Goal: Find specific page/section: Find specific page/section

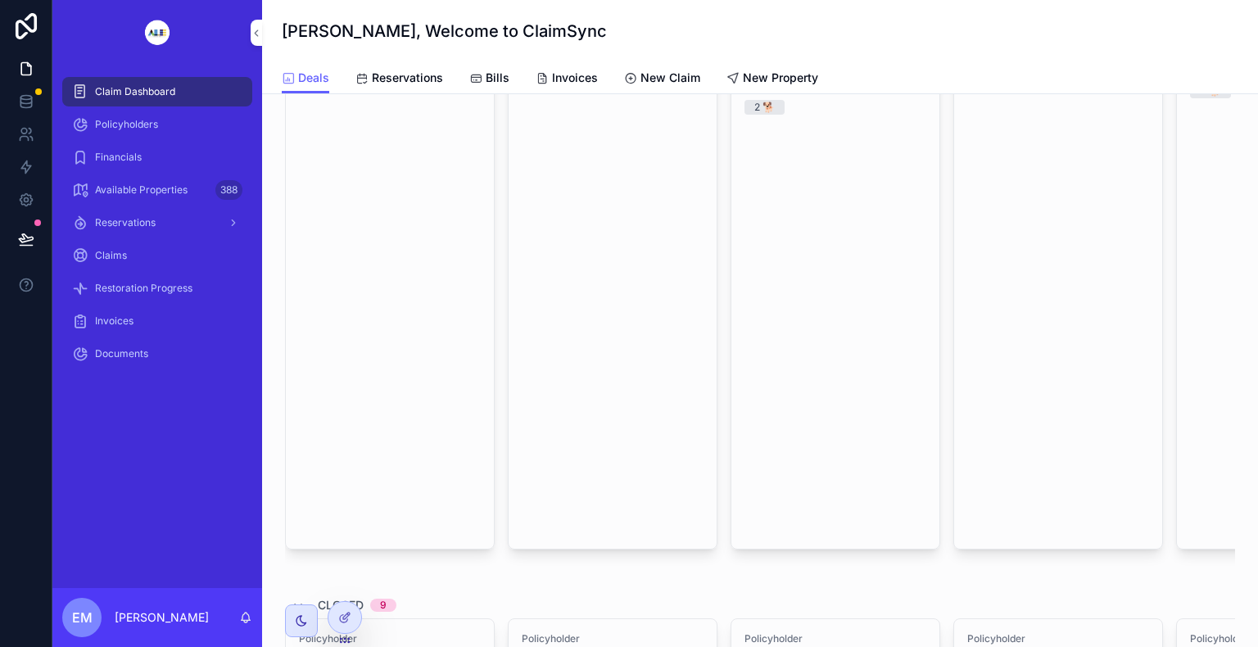
scroll to position [819, 0]
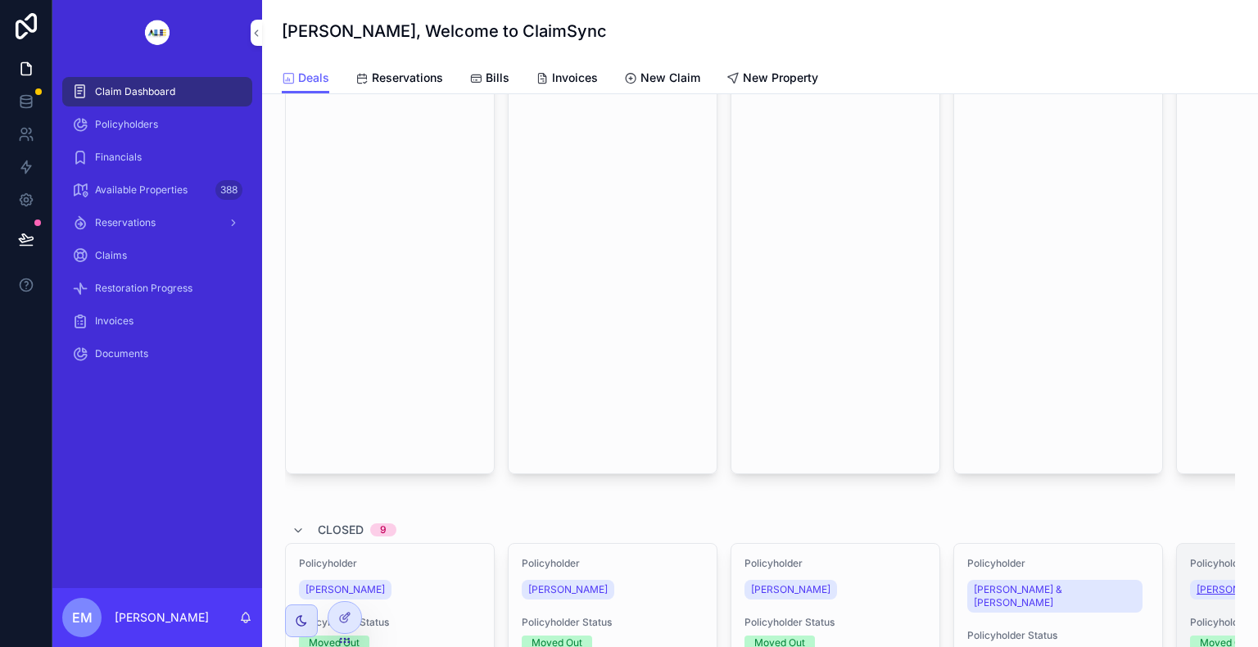
click at [1208, 583] on span "[PERSON_NAME]" at bounding box center [1236, 589] width 79 height 13
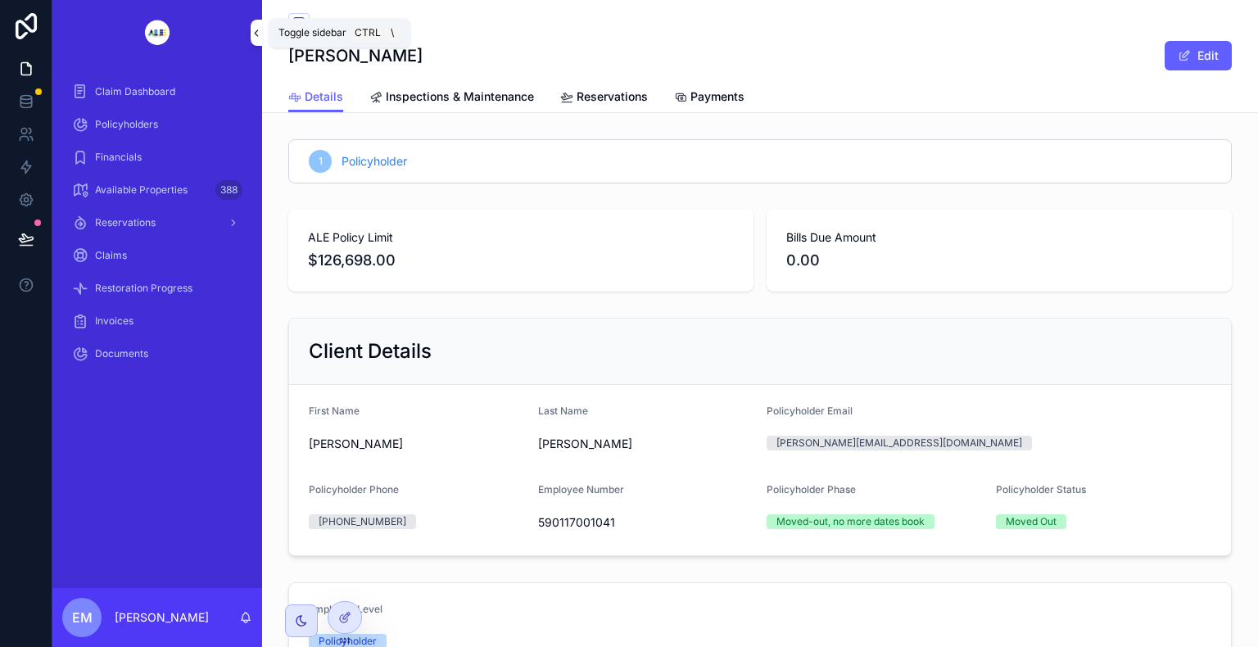
click at [256, 24] on button "scrollable content" at bounding box center [256, 33] width 11 height 26
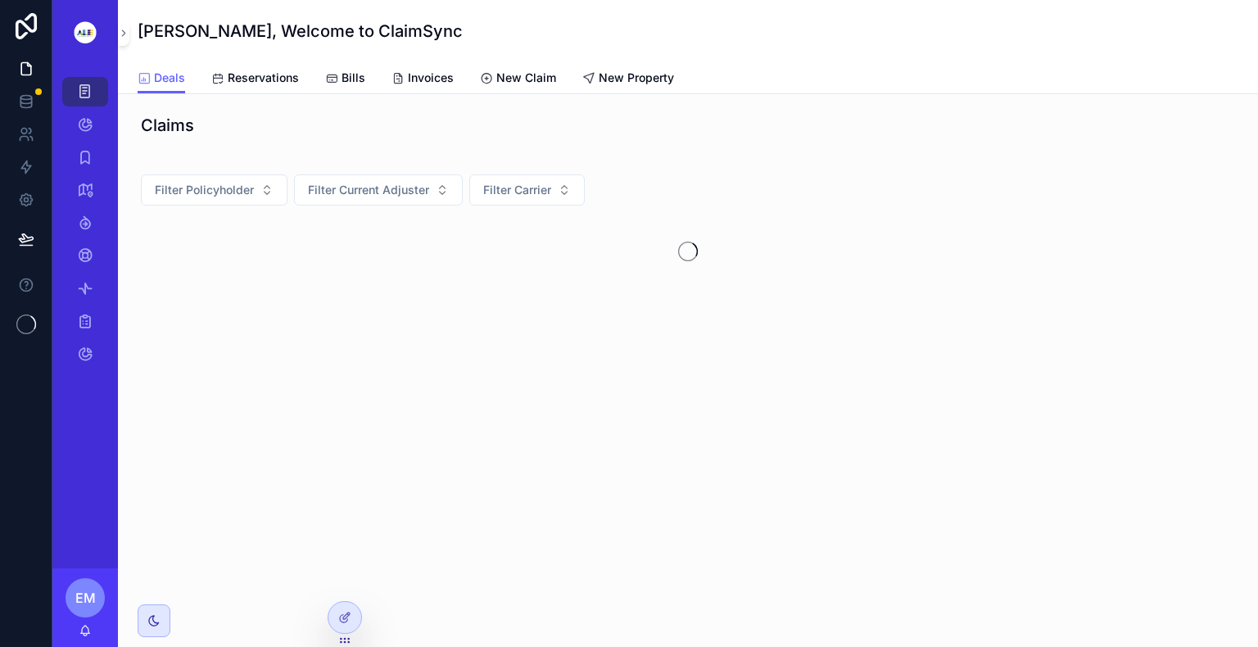
drag, startPoint x: 0, startPoint y: 0, endPoint x: 29, endPoint y: 328, distance: 329.0
click at [29, 328] on icon at bounding box center [26, 325] width 20 height 20
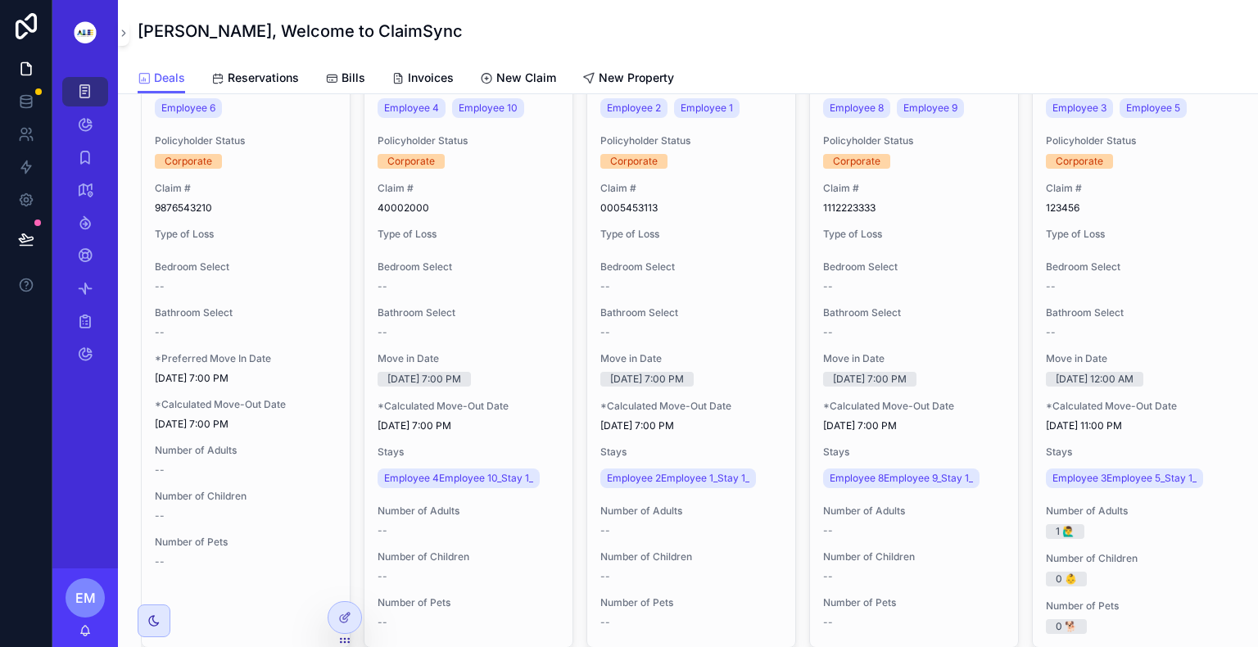
scroll to position [4152, 0]
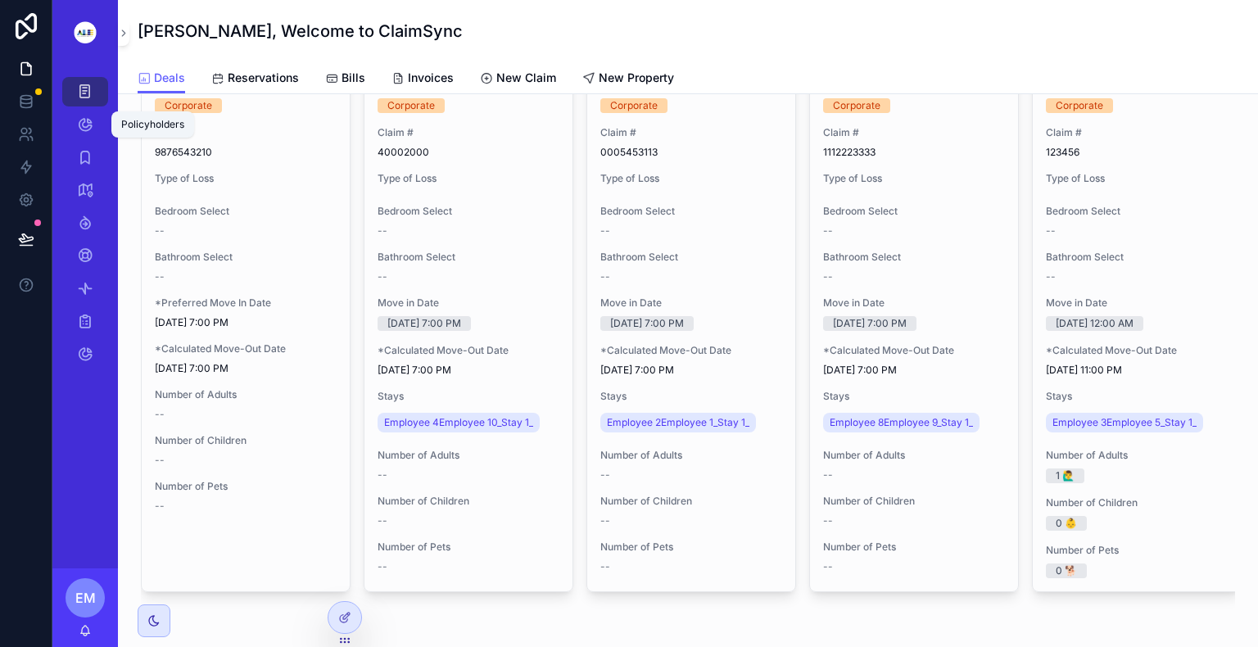
click at [87, 128] on icon "scrollable content" at bounding box center [85, 124] width 16 height 16
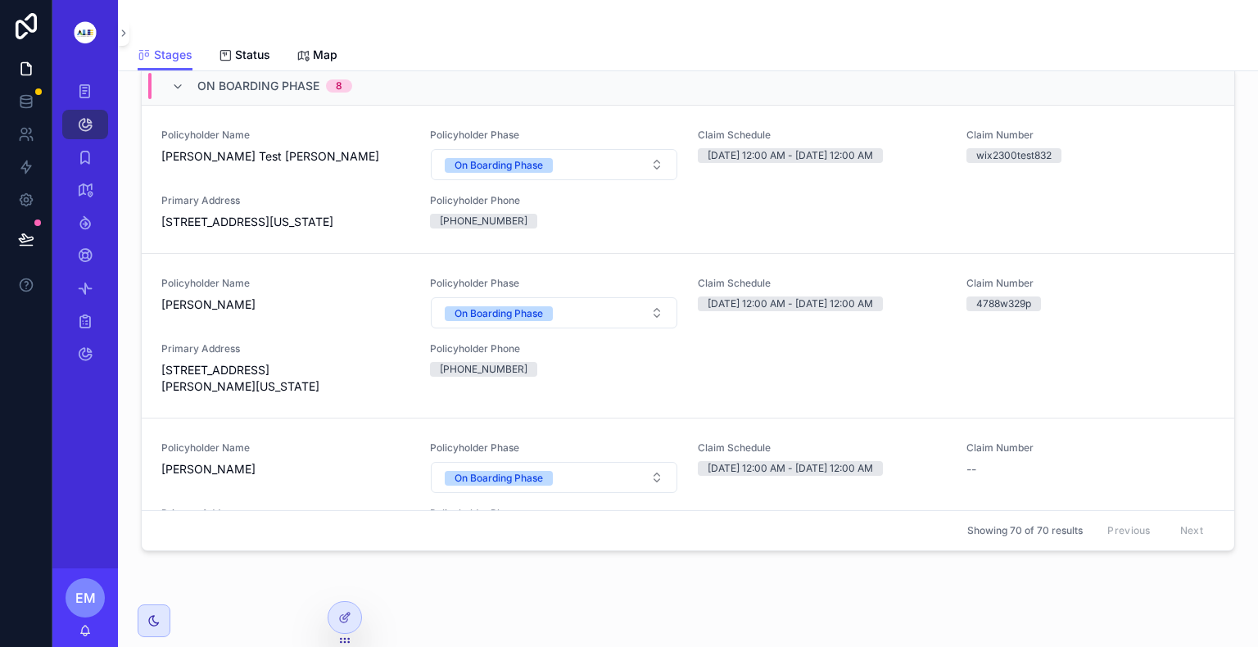
scroll to position [164, 0]
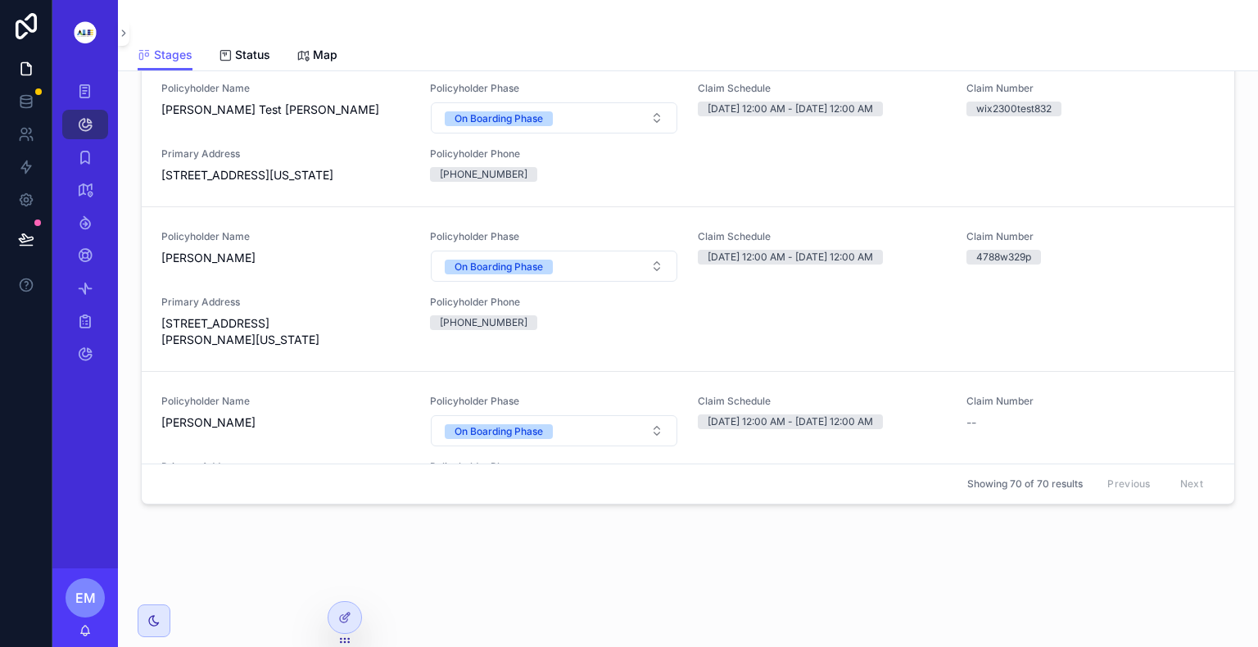
click at [1210, 502] on div "On Boarding Phase 8 Policyholder Name [PERSON_NAME] Test [PERSON_NAME] Policyho…" at bounding box center [688, 262] width 1093 height 484
click at [1205, 495] on div "Showing 70 of 70 results Previous Next" at bounding box center [688, 484] width 1093 height 39
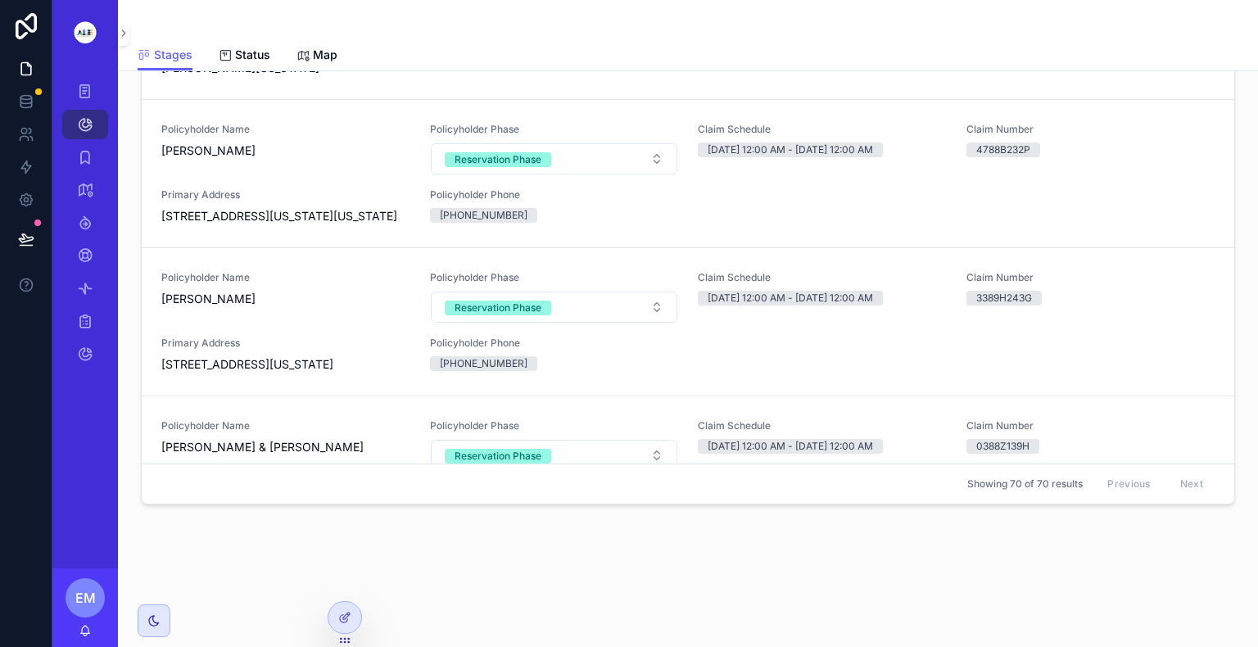
scroll to position [2065, 0]
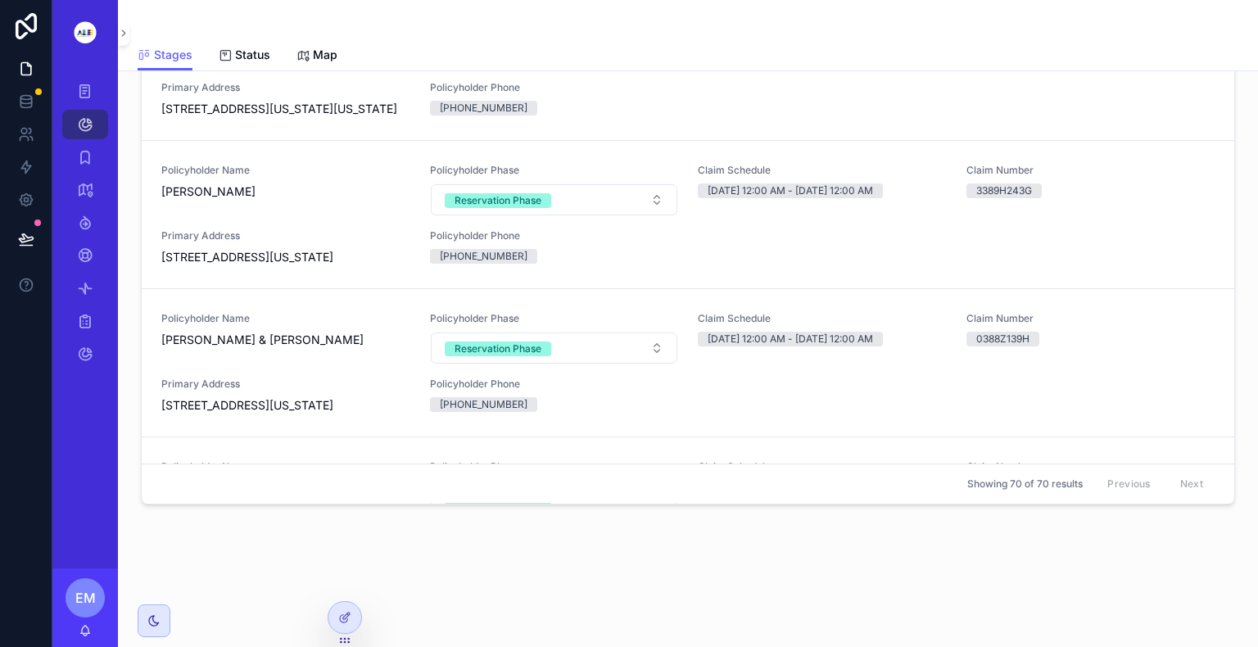
click at [219, 52] on span "[PERSON_NAME]" at bounding box center [285, 43] width 249 height 16
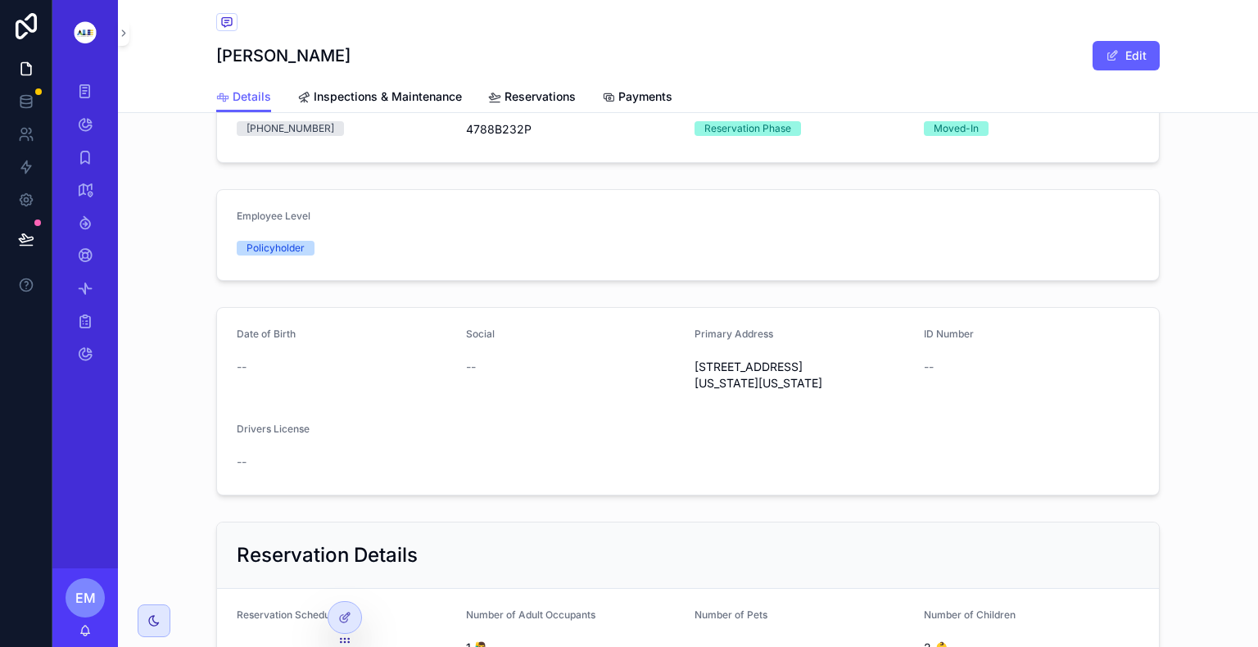
scroll to position [426, 0]
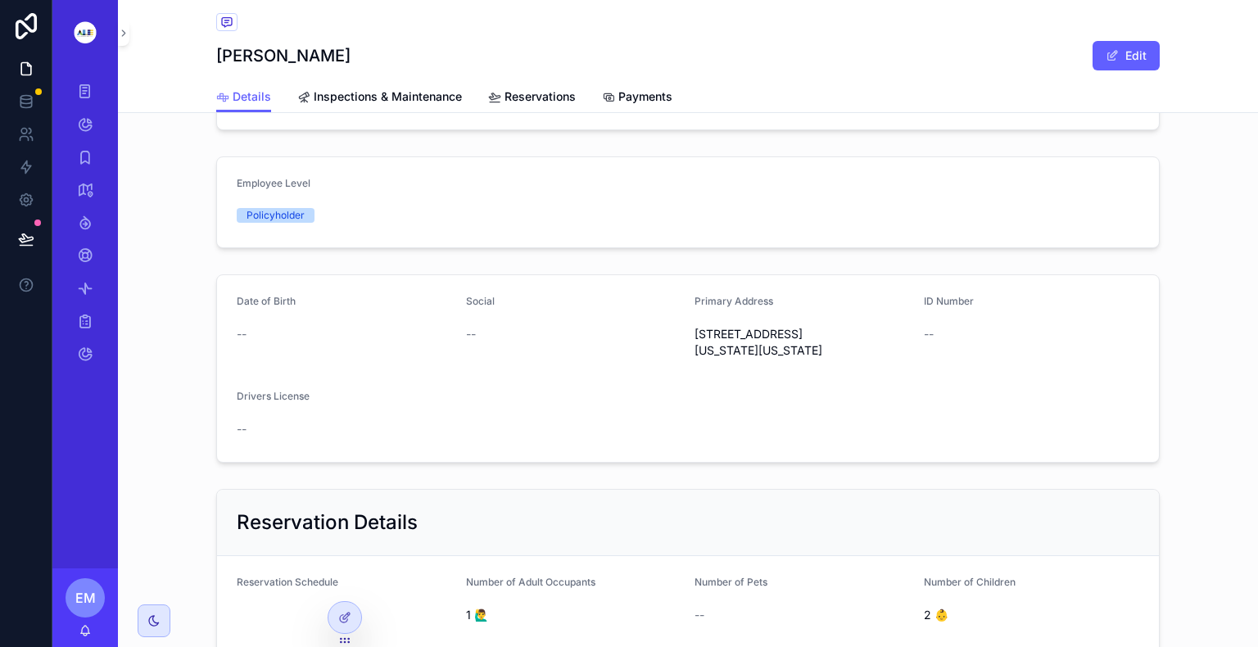
click at [1233, 511] on div "Reservation Details Reservation Schedule Number of Adult Occupants 1 🙋‍♂️ Numbe…" at bounding box center [688, 647] width 1140 height 329
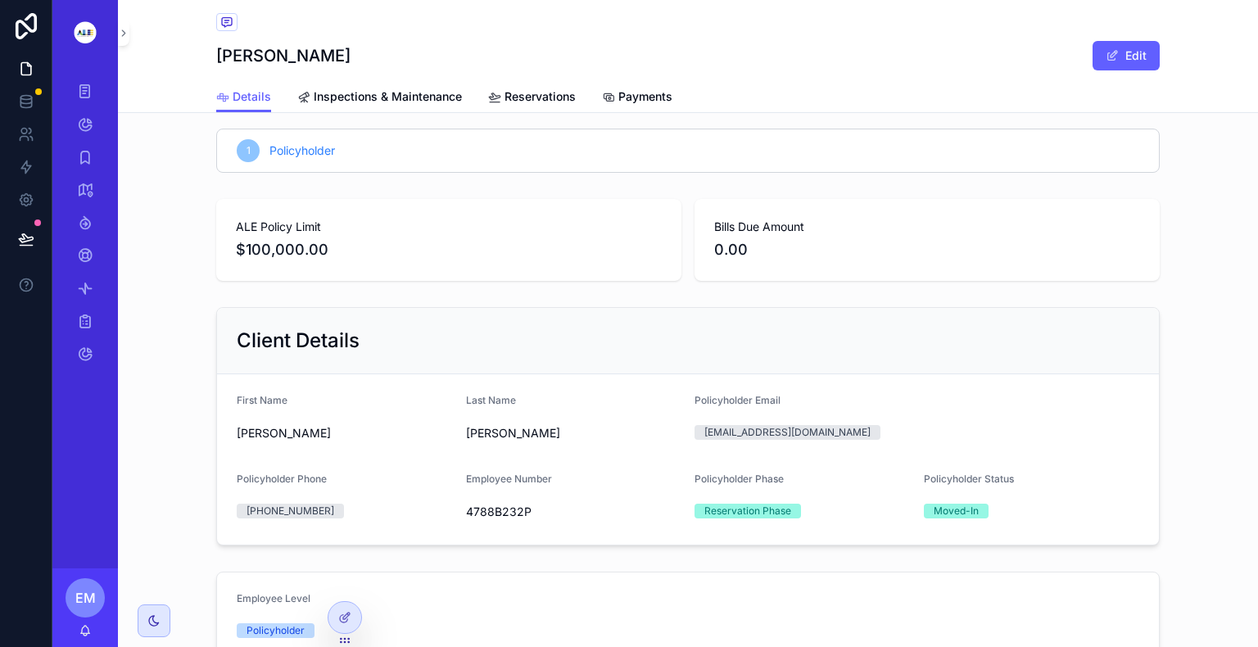
scroll to position [0, 0]
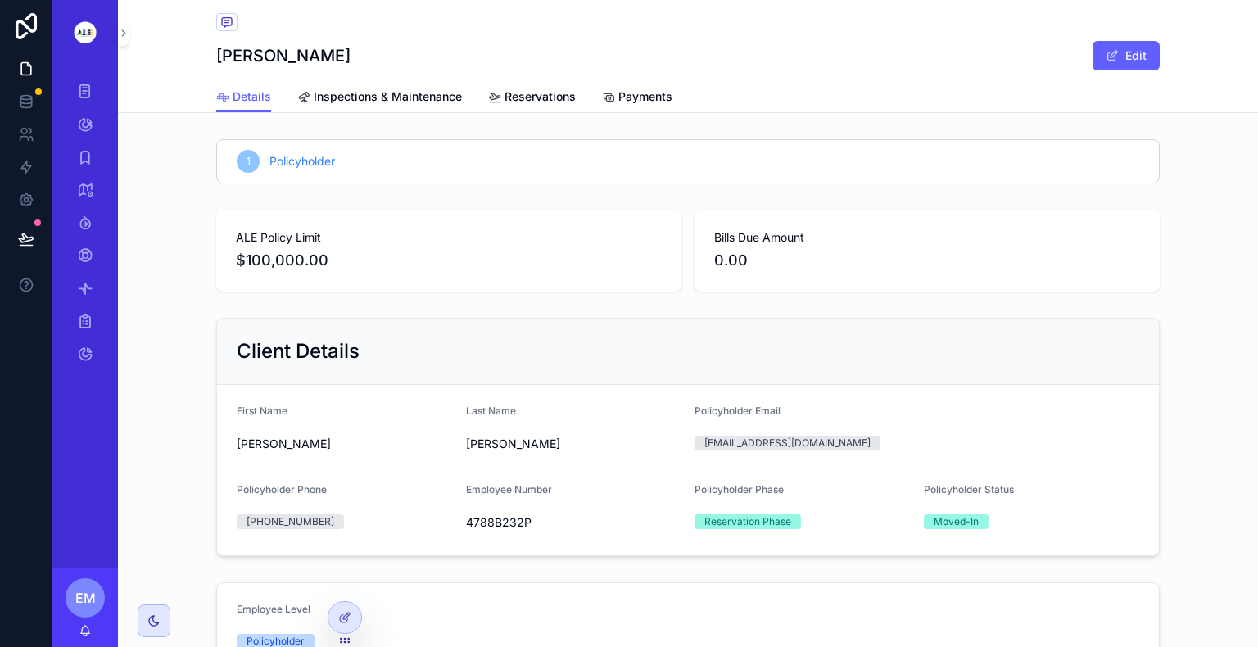
click at [1245, 642] on div "Employee Level Policyholder" at bounding box center [688, 628] width 1140 height 105
click at [1258, 639] on div at bounding box center [1258, 323] width 1 height 647
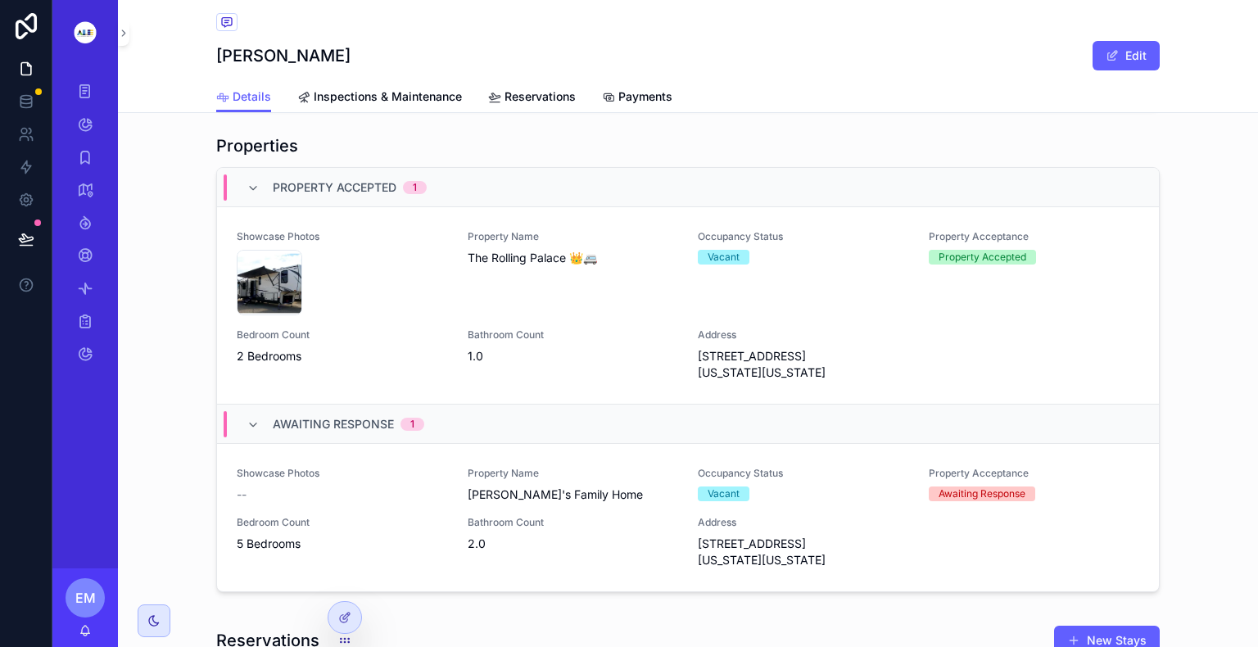
scroll to position [1290, 0]
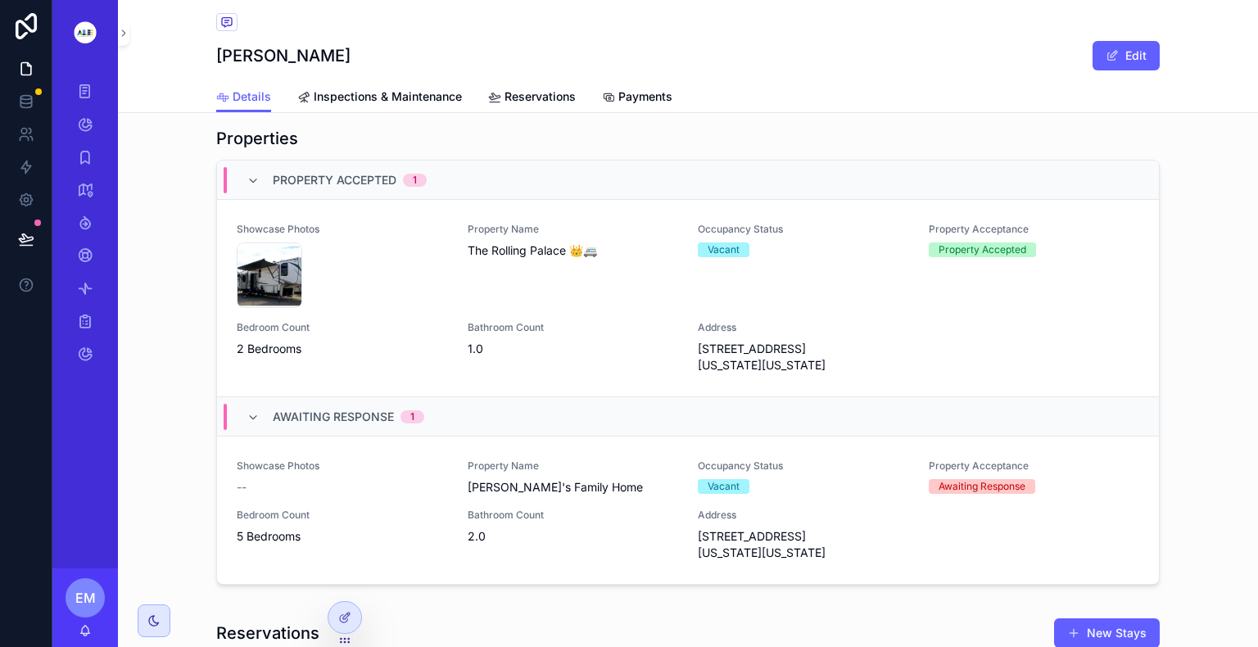
click at [1217, 283] on div "Properties Property Accepted 1 Showcase Photos Screenshot-2025-09-21-194327 .pn…" at bounding box center [688, 359] width 1140 height 478
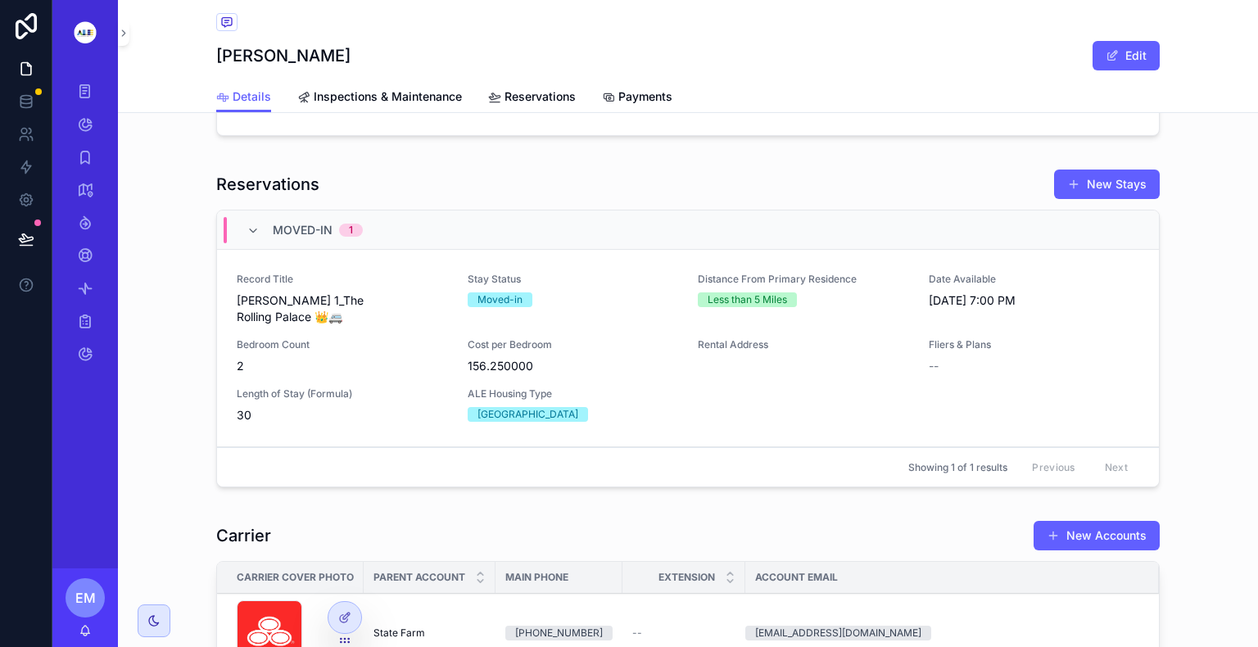
scroll to position [1847, 0]
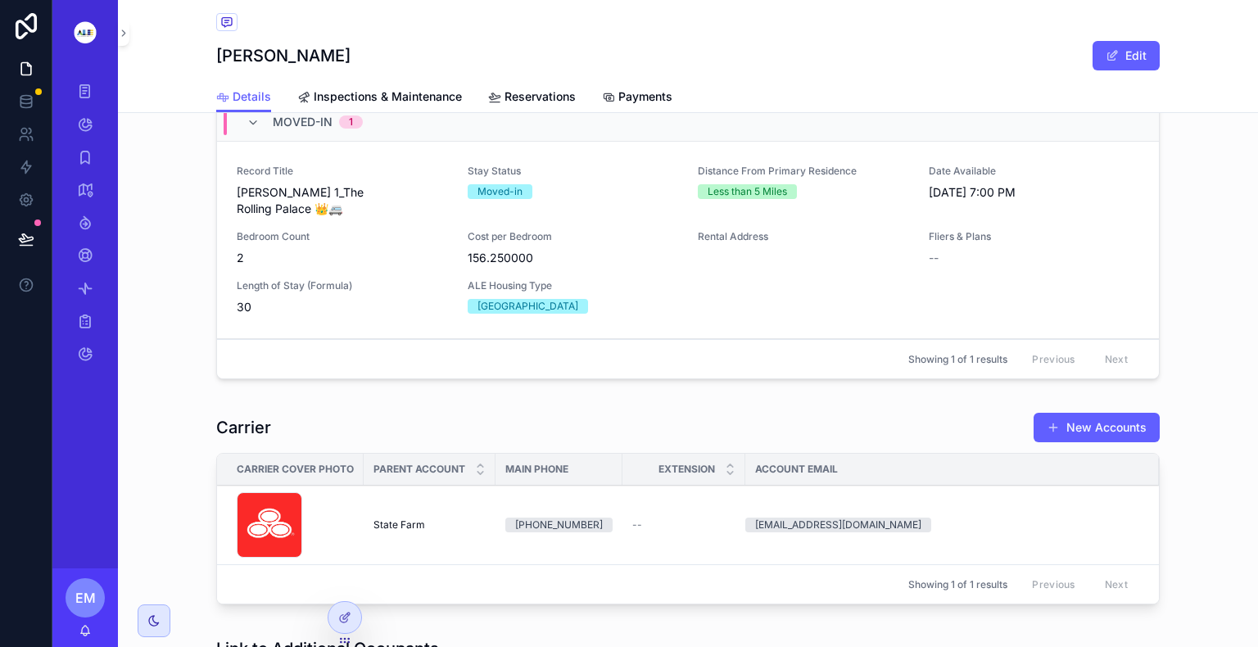
click at [884, 297] on div "Record Title [PERSON_NAME] 1_The Rolling Palace 👑🚐 Stay Status Moved-in Distanc…" at bounding box center [688, 240] width 903 height 151
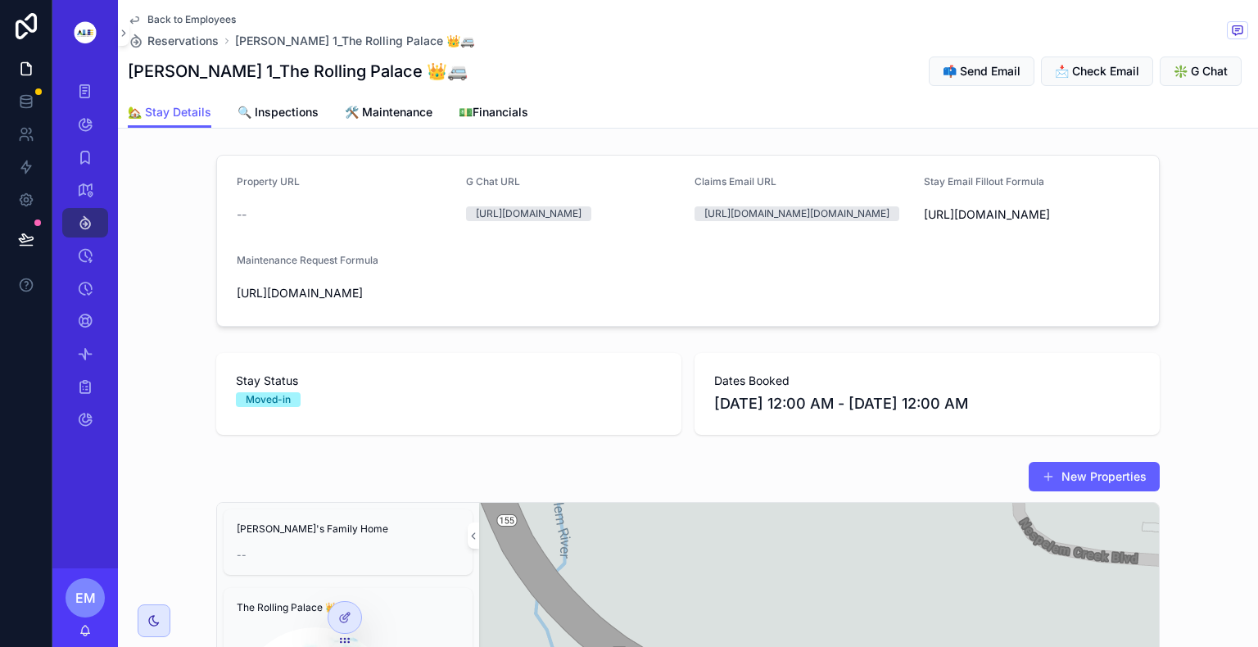
click at [685, 310] on form "Property URL -- G Chat URL [URL][DOMAIN_NAME] Claims Email URL [URL][DOMAIN_NAM…" at bounding box center [688, 241] width 942 height 170
drag, startPoint x: 1253, startPoint y: 640, endPoint x: 841, endPoint y: 347, distance: 505.8
click at [841, 326] on form "Property URL -- G Chat URL [URL][DOMAIN_NAME] Claims Email URL [URL][DOMAIN_NAM…" at bounding box center [688, 241] width 942 height 170
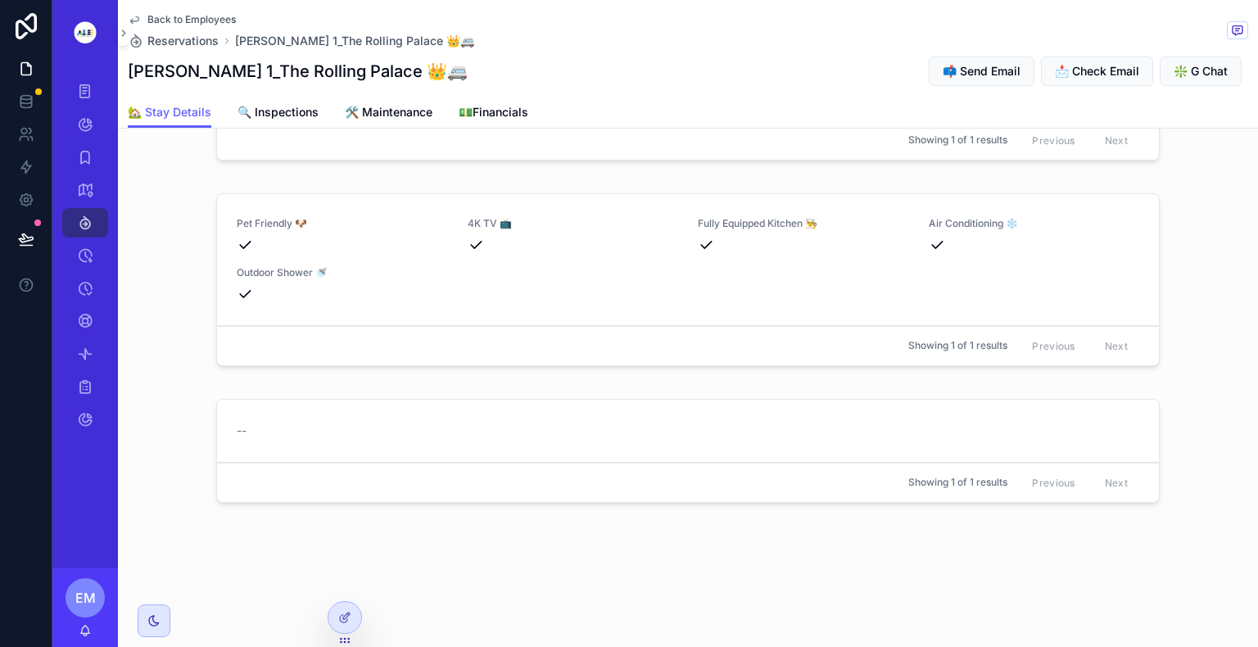
scroll to position [1857, 0]
click at [1258, 11] on div at bounding box center [1258, 323] width 1 height 647
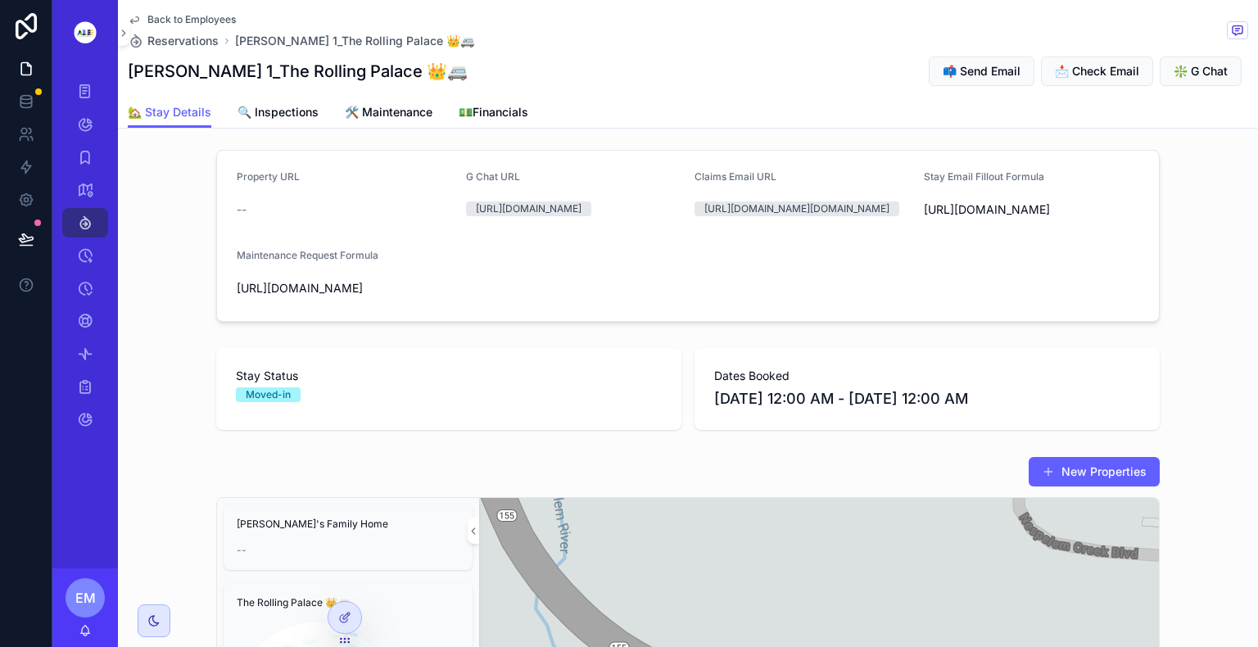
scroll to position [0, 0]
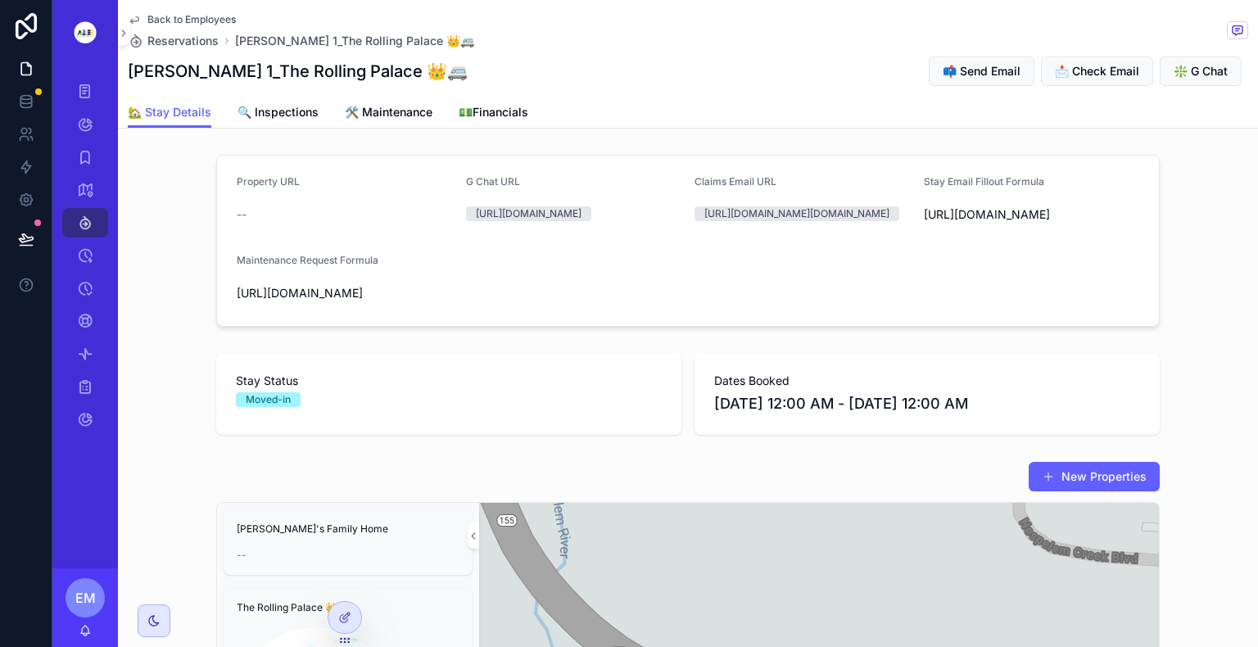
drag, startPoint x: 442, startPoint y: 18, endPoint x: 623, endPoint y: 40, distance: 182.4
click at [623, 40] on div "Back to Employees Reservations [PERSON_NAME] 1_The Rolling Palace 👑🚐" at bounding box center [688, 31] width 1121 height 36
click at [1078, 326] on form "Property URL -- G Chat URL [URL][DOMAIN_NAME] Claims Email URL [URL][DOMAIN_NAM…" at bounding box center [688, 241] width 942 height 170
click at [82, 90] on icon "scrollable content" at bounding box center [85, 92] width 16 height 16
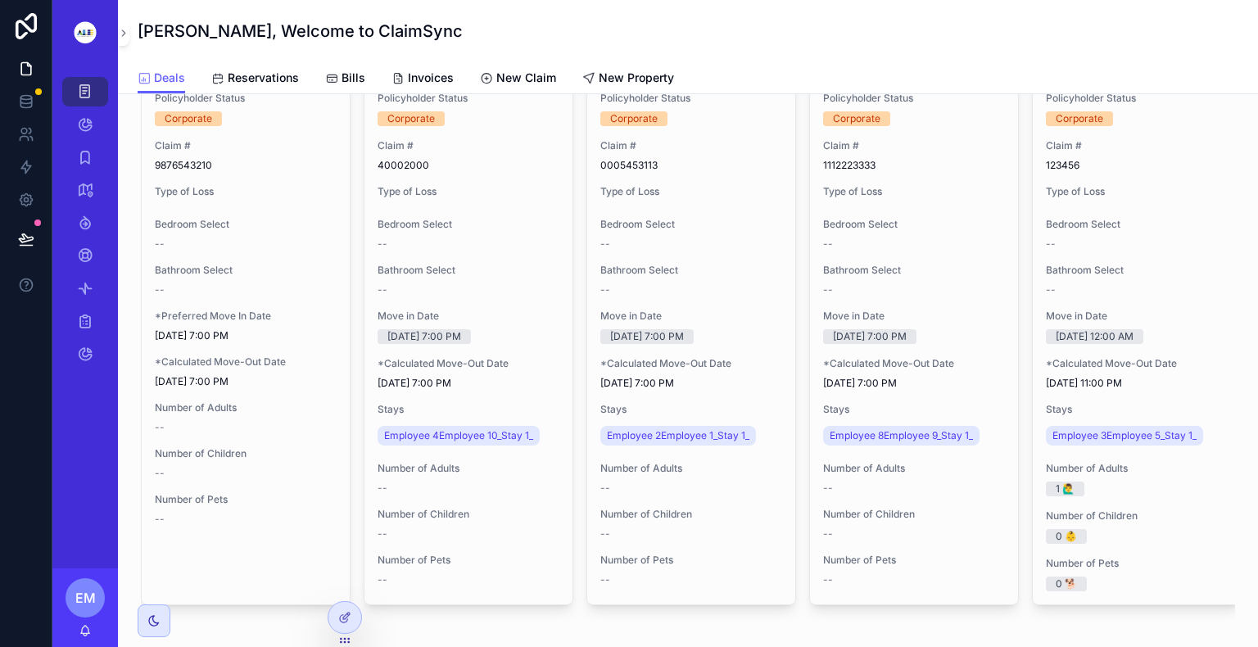
scroll to position [4152, 0]
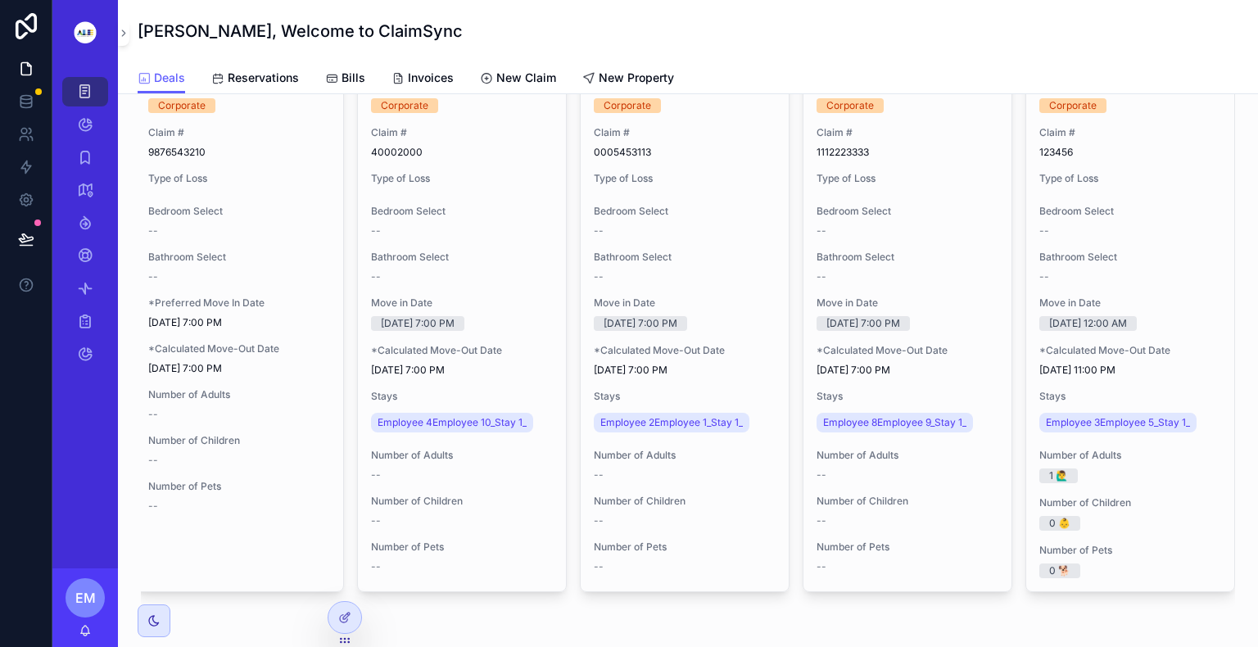
scroll to position [0, 19]
click at [97, 120] on div "Policyholders" at bounding box center [85, 124] width 26 height 26
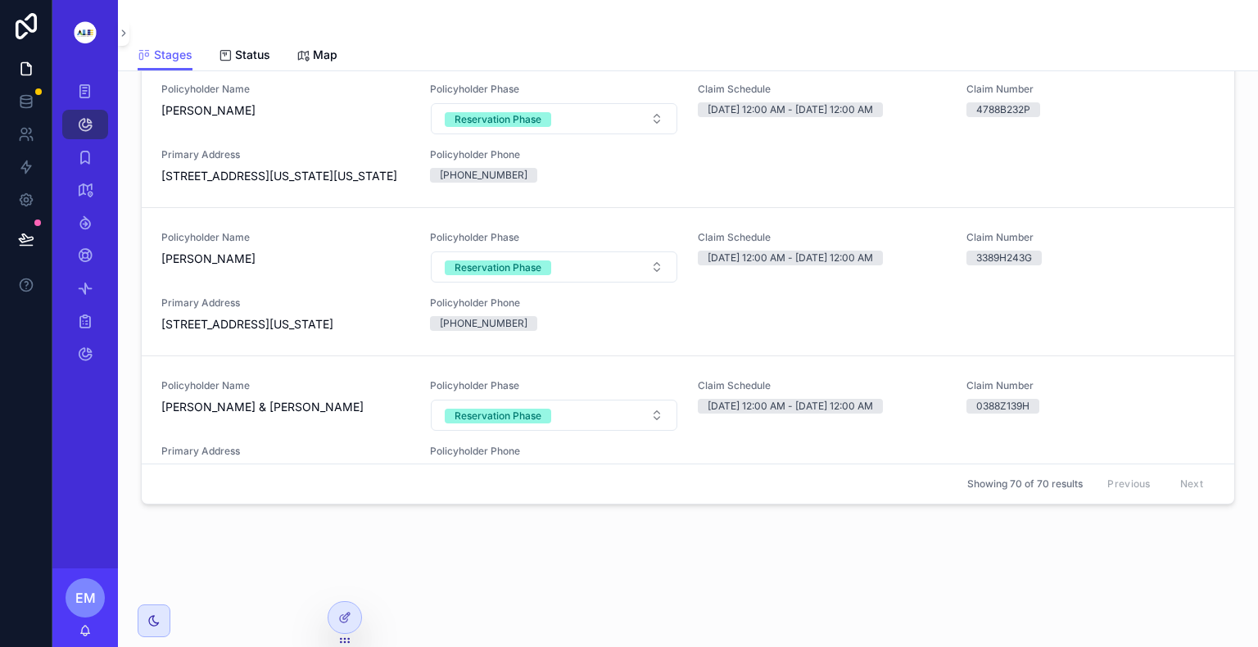
scroll to position [1999, 0]
click at [1209, 492] on div "Showing 70 of 70 results Previous Next" at bounding box center [688, 484] width 1093 height 39
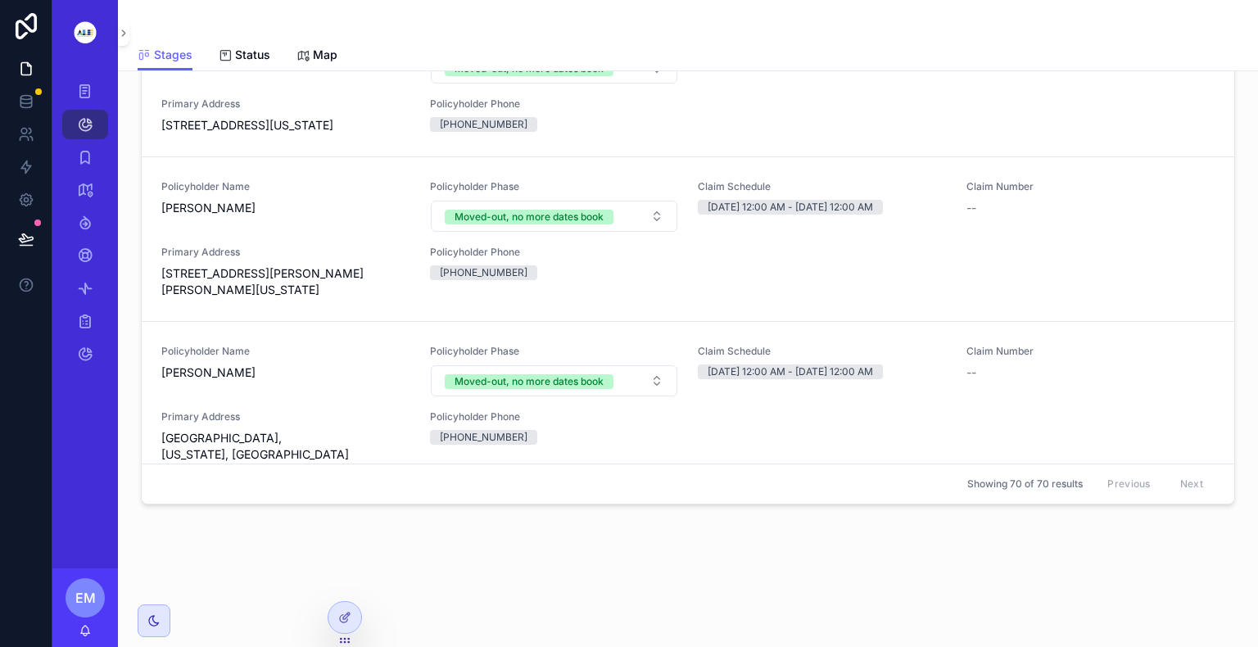
scroll to position [5738, 0]
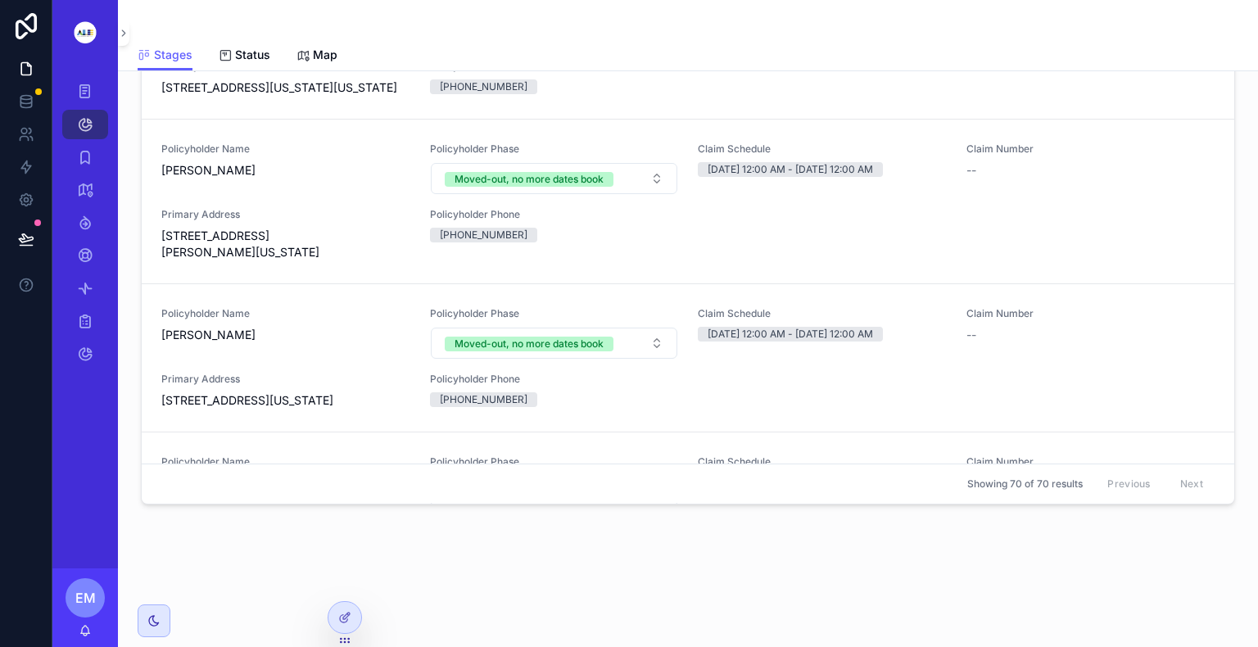
click at [1228, 152] on div "Filter Policyholder Phase Filter Claim Status New Policyholders Reservation Pha…" at bounding box center [688, 244] width 1114 height 548
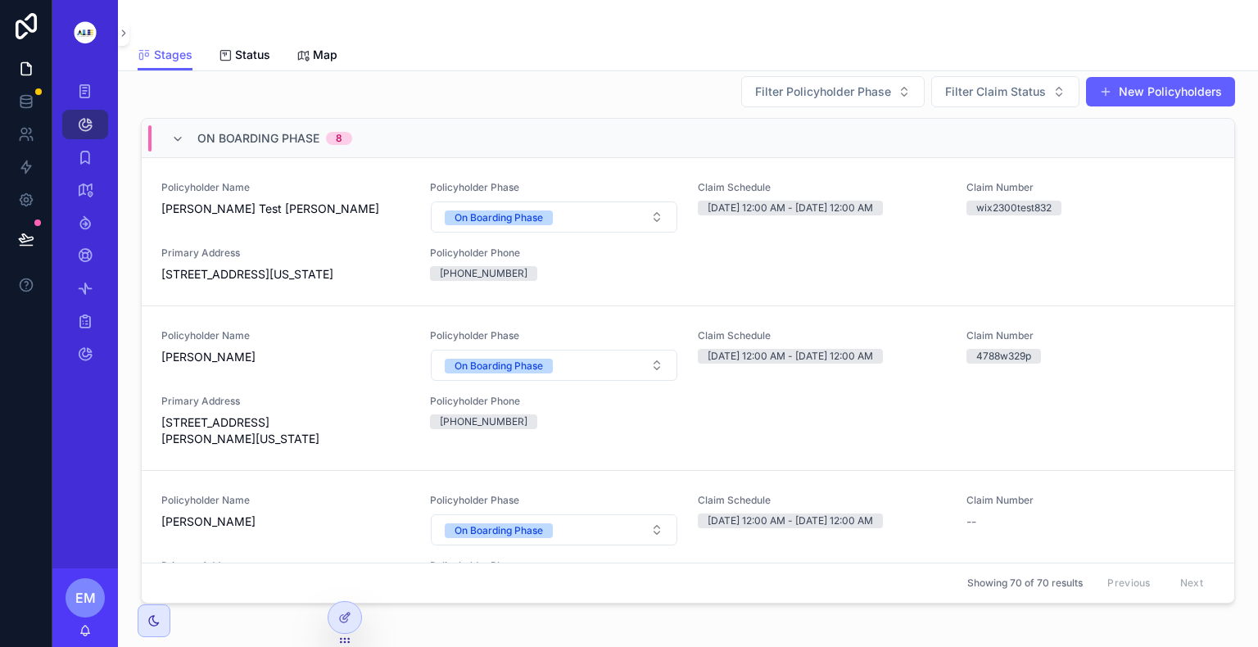
scroll to position [66, 0]
click at [1221, 605] on div "Filter Policyholder Phase Filter Claim Status New Policyholders On Boarding Pha…" at bounding box center [688, 342] width 1114 height 548
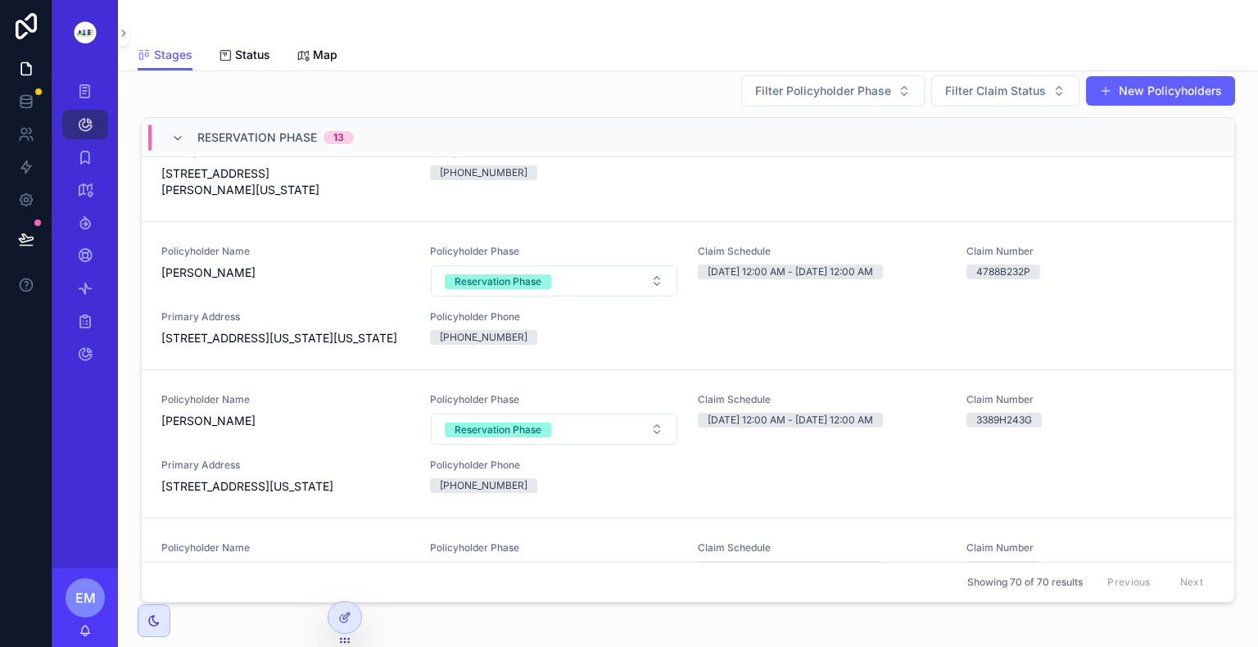
scroll to position [1966, 0]
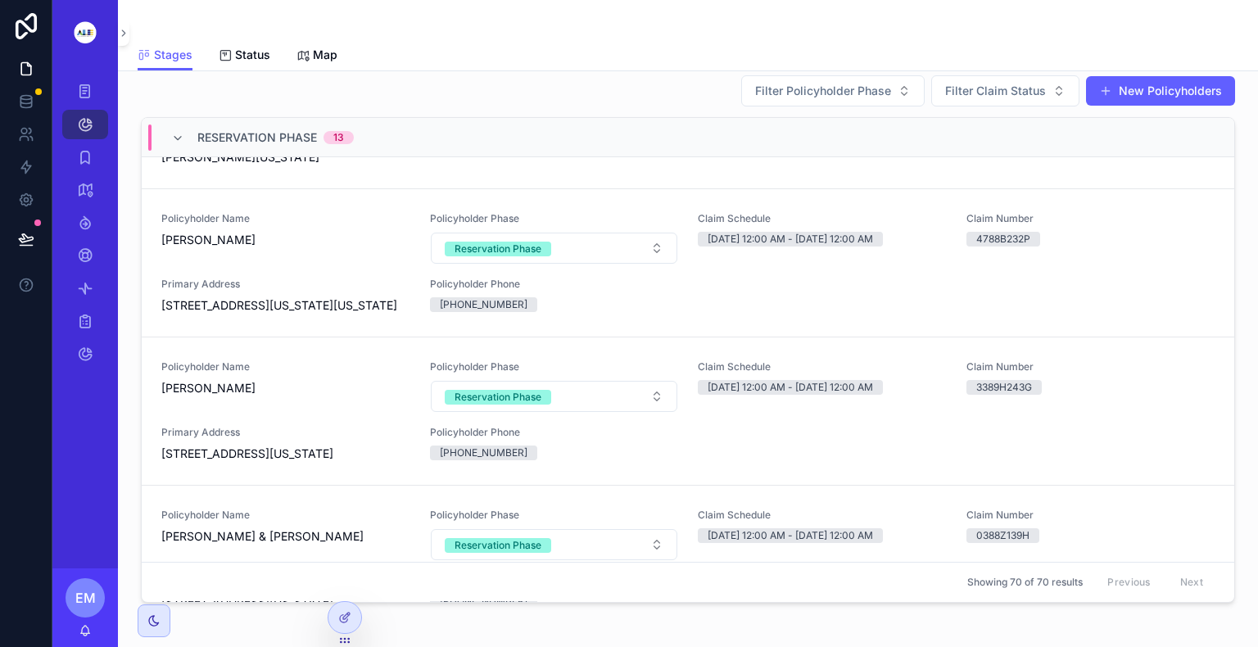
click at [187, 248] on span "[PERSON_NAME]" at bounding box center [285, 240] width 249 height 16
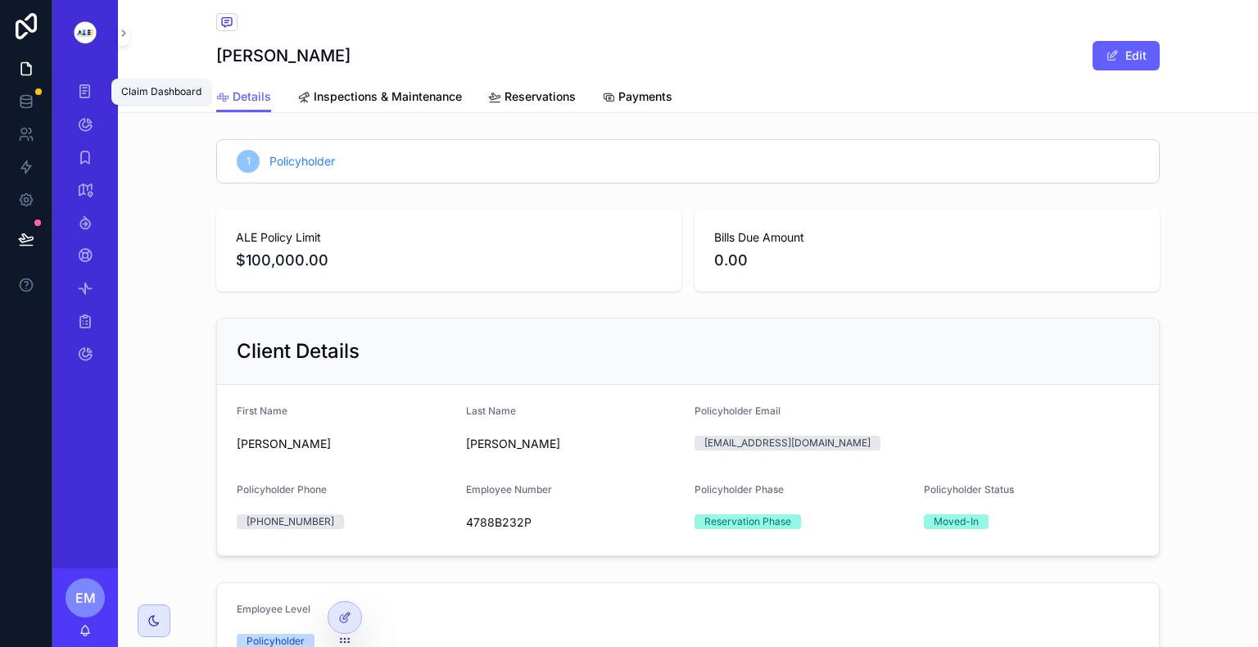
click at [82, 84] on icon "scrollable content" at bounding box center [85, 92] width 16 height 16
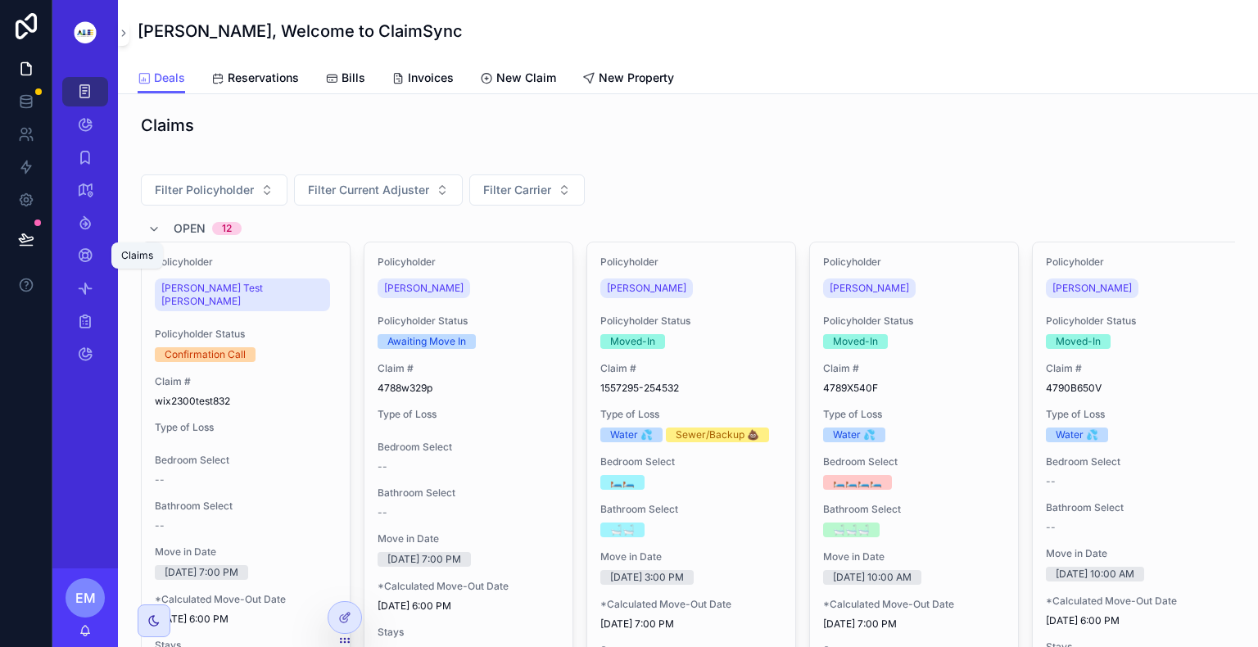
click at [84, 259] on icon "scrollable content" at bounding box center [85, 255] width 16 height 16
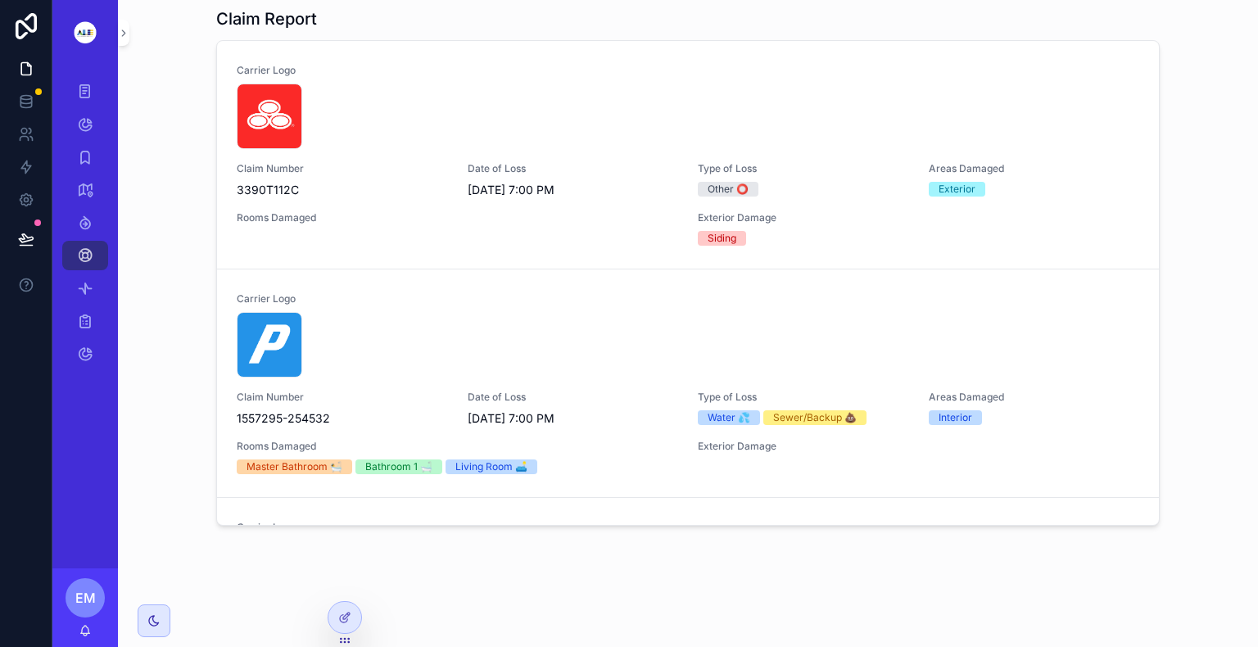
scroll to position [1159, 0]
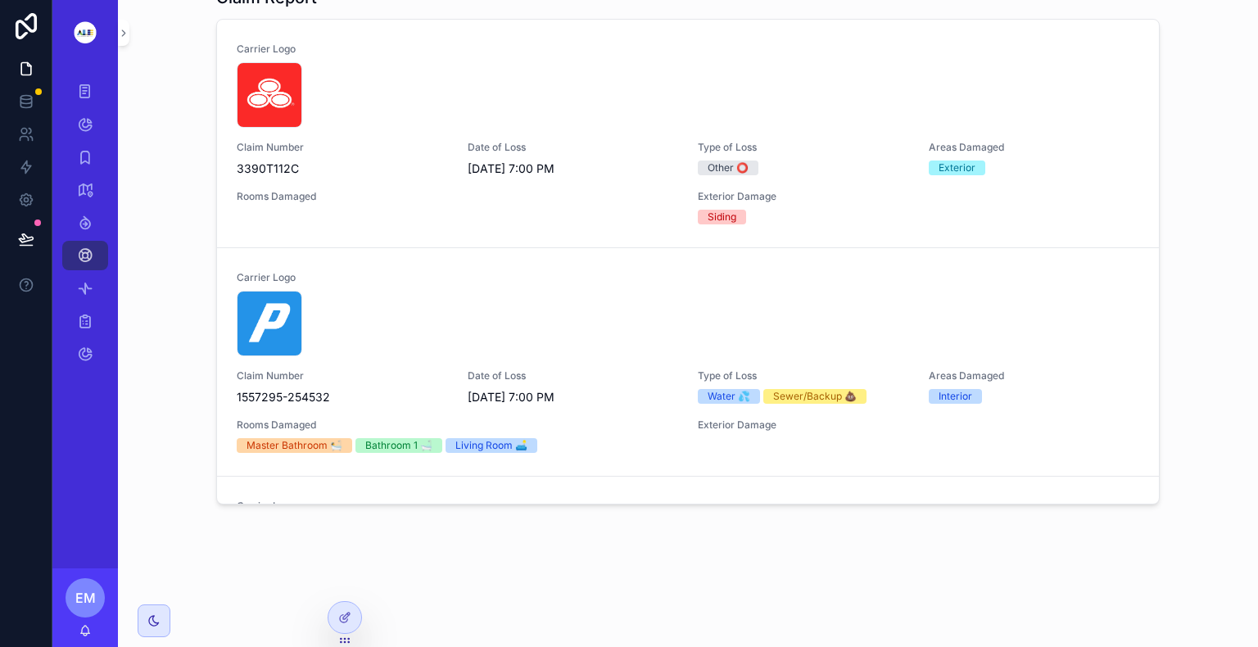
click at [1154, 503] on div "Claim Report Carrier Logo SF .png Claim Number 3390T112C Date of Loss [DATE] 7:…" at bounding box center [688, 245] width 944 height 519
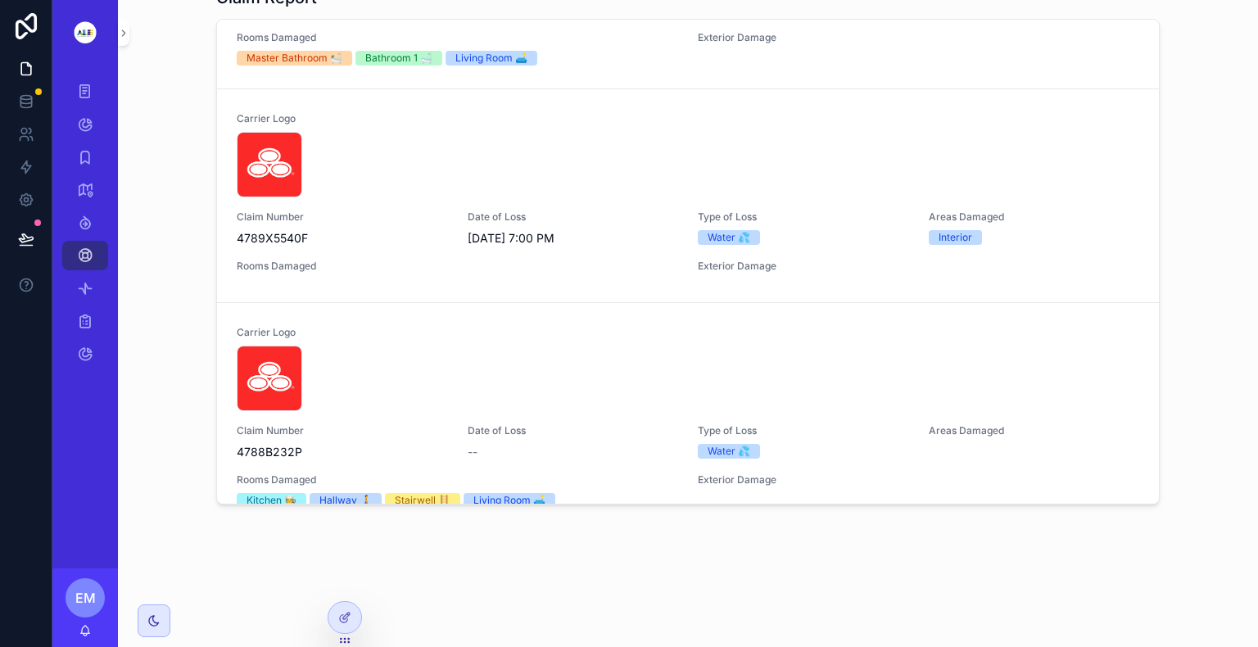
scroll to position [393, 0]
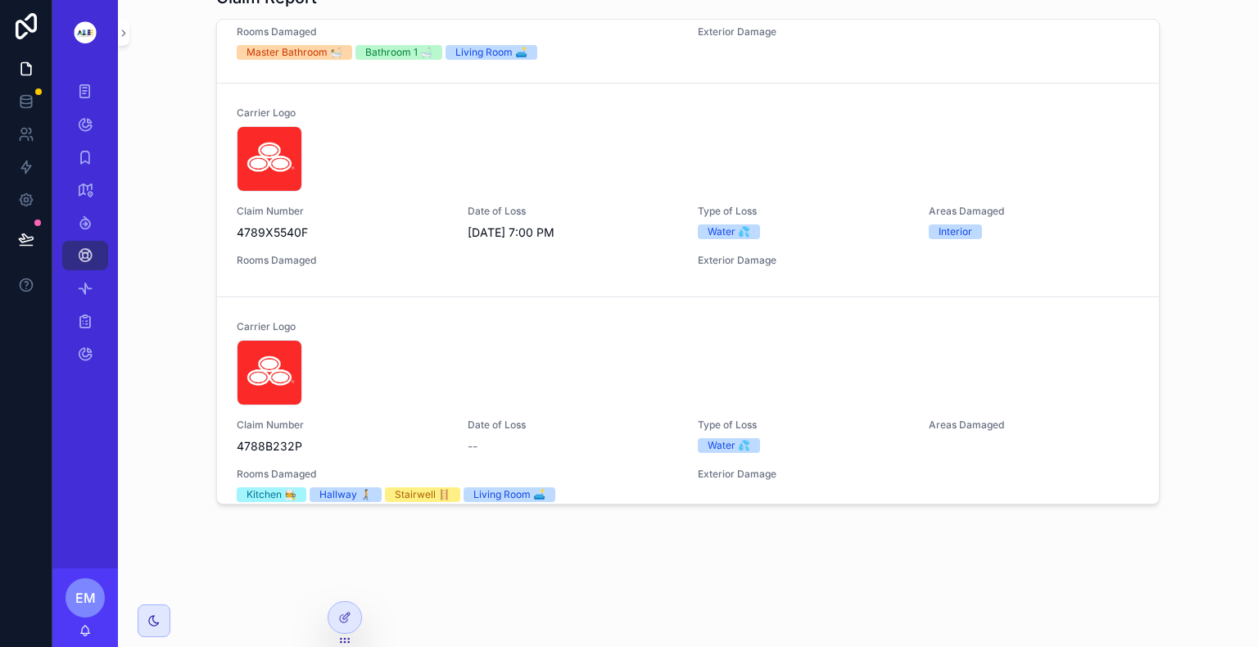
click at [1153, 493] on div "Carrier Logo SF .png Claim Number 3390T112C Date of Loss [DATE] 7:00 PM Type of…" at bounding box center [688, 262] width 942 height 484
click at [1154, 496] on div "Claim Report Carrier Logo SF .png Claim Number 3390T112C Date of Loss [DATE] 7:…" at bounding box center [688, 249] width 1114 height 538
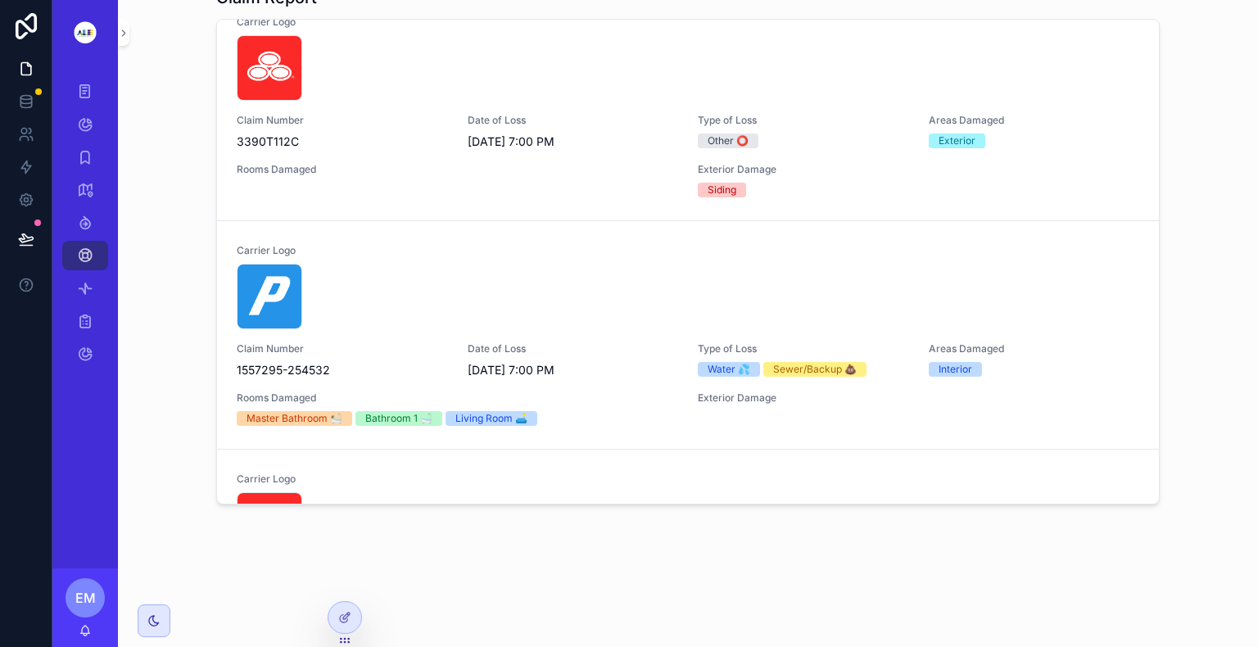
scroll to position [0, 0]
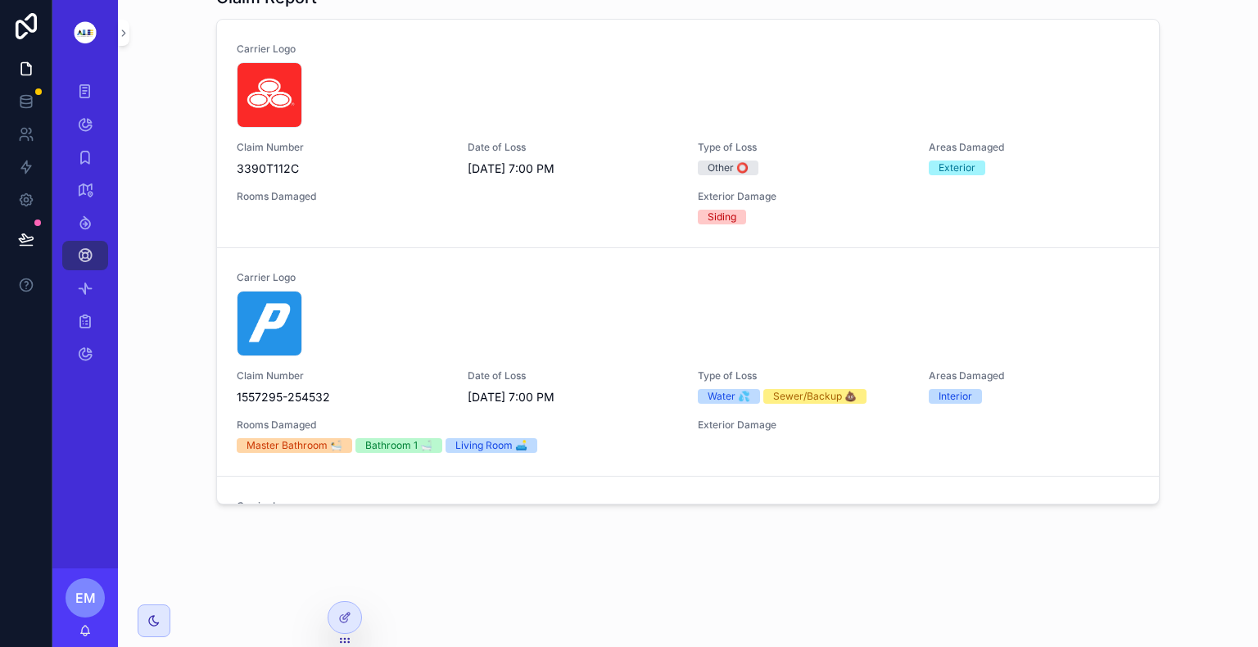
click at [1156, 488] on div "Claim Report Carrier Logo SF .png Claim Number 3390T112C Date of Loss [DATE] 7:…" at bounding box center [688, 249] width 1114 height 538
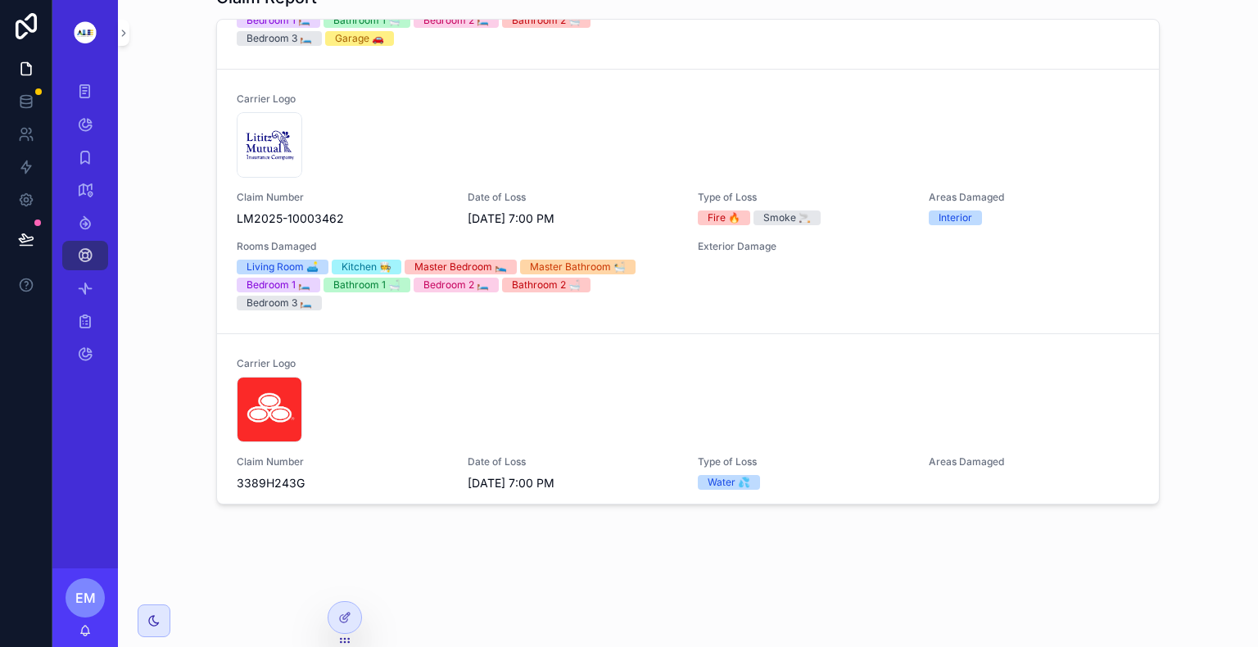
scroll to position [1376, 0]
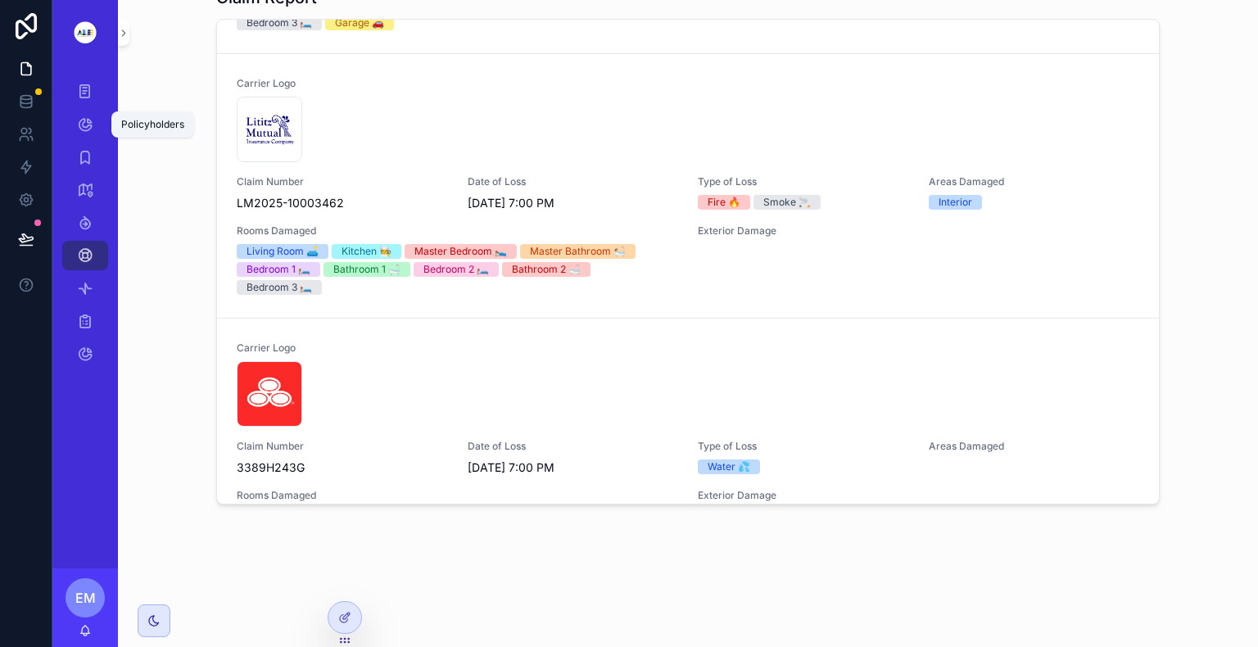
click at [70, 129] on link "Policyholders" at bounding box center [85, 124] width 46 height 29
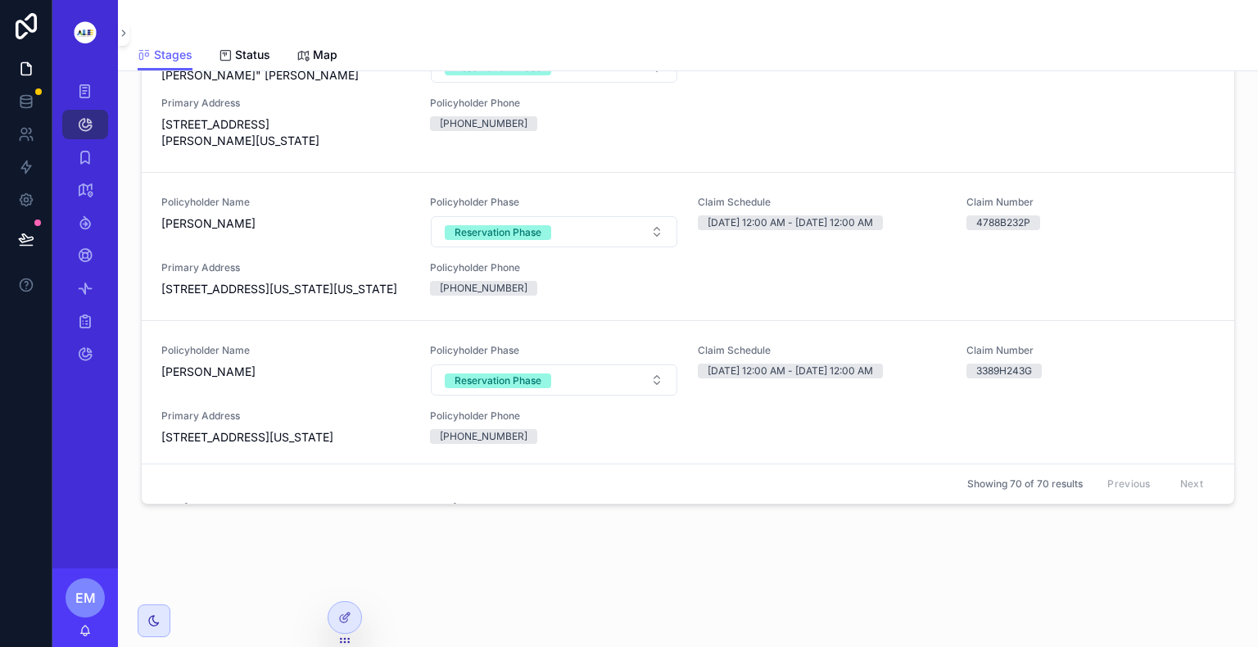
scroll to position [1901, 0]
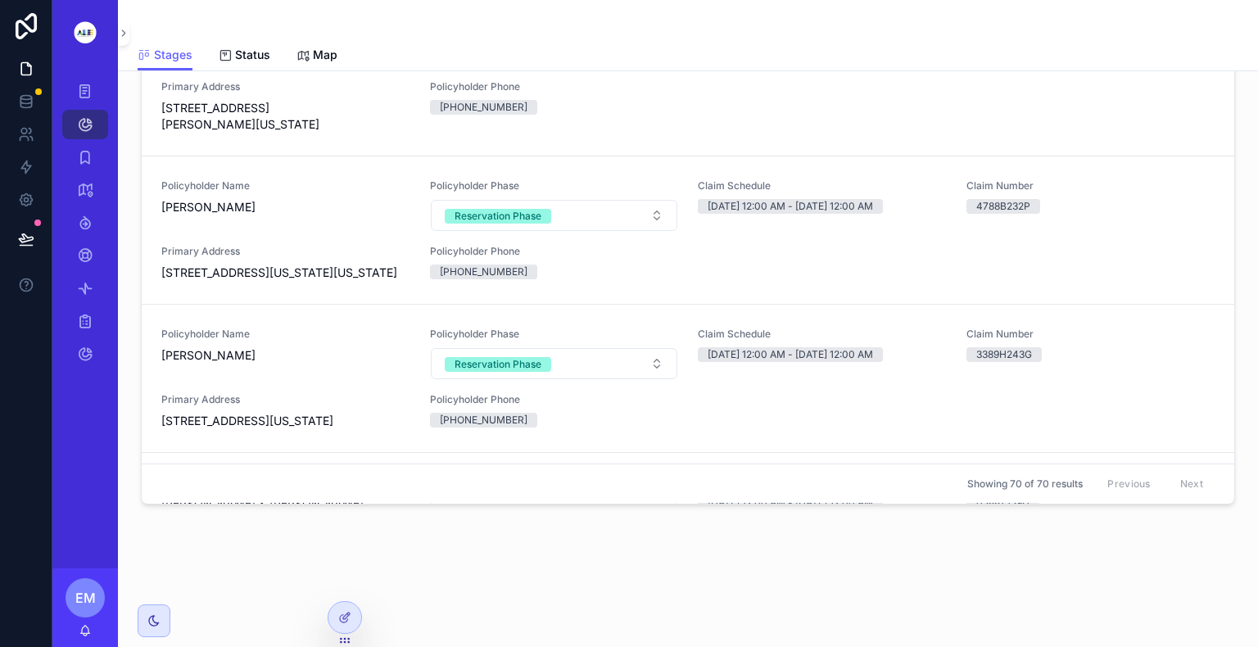
click at [218, 215] on span "[PERSON_NAME]" at bounding box center [285, 207] width 249 height 16
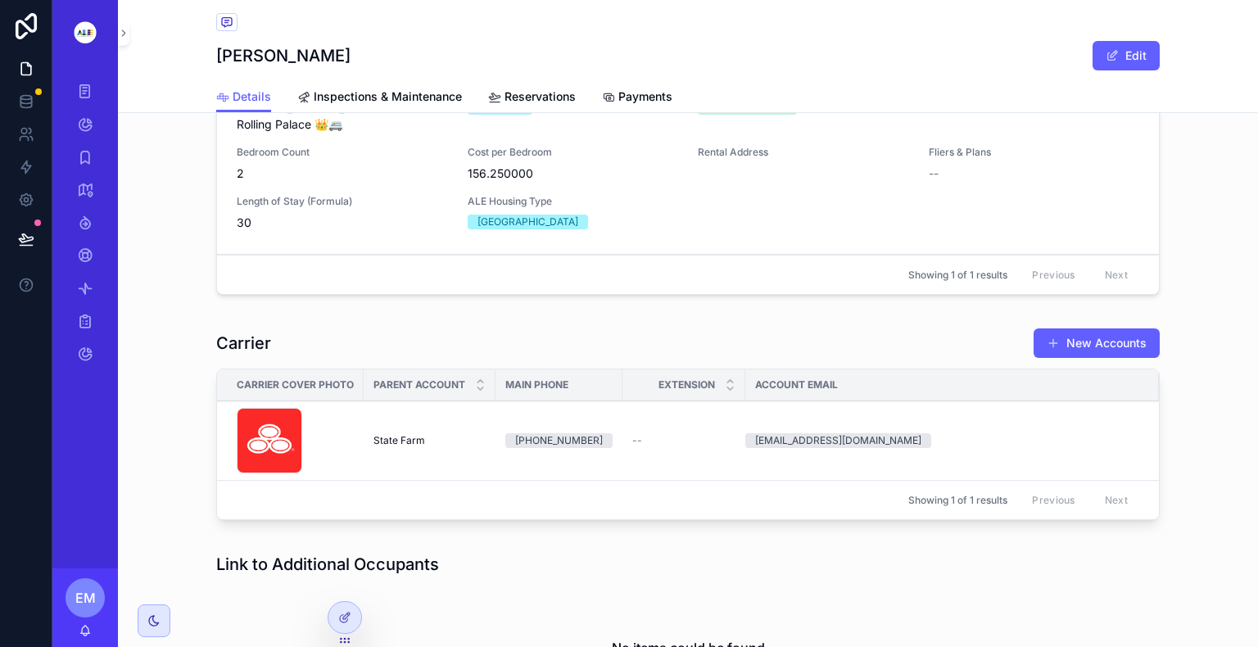
scroll to position [1934, 0]
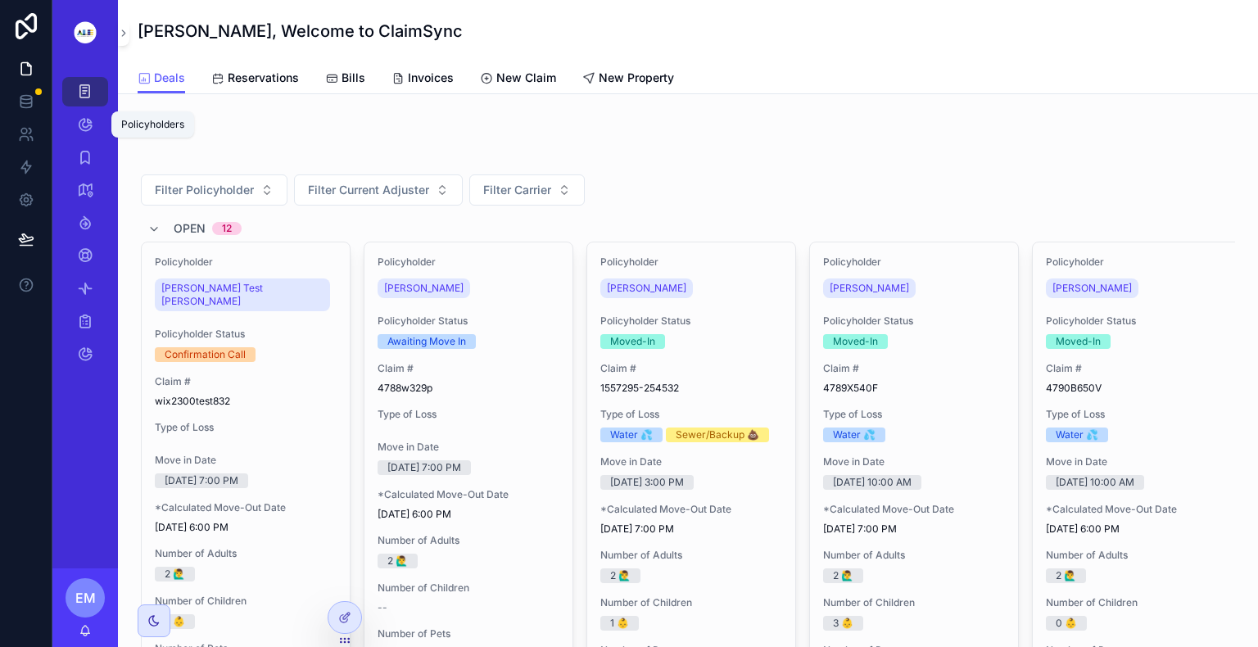
click at [76, 114] on div "Policyholders" at bounding box center [85, 124] width 26 height 26
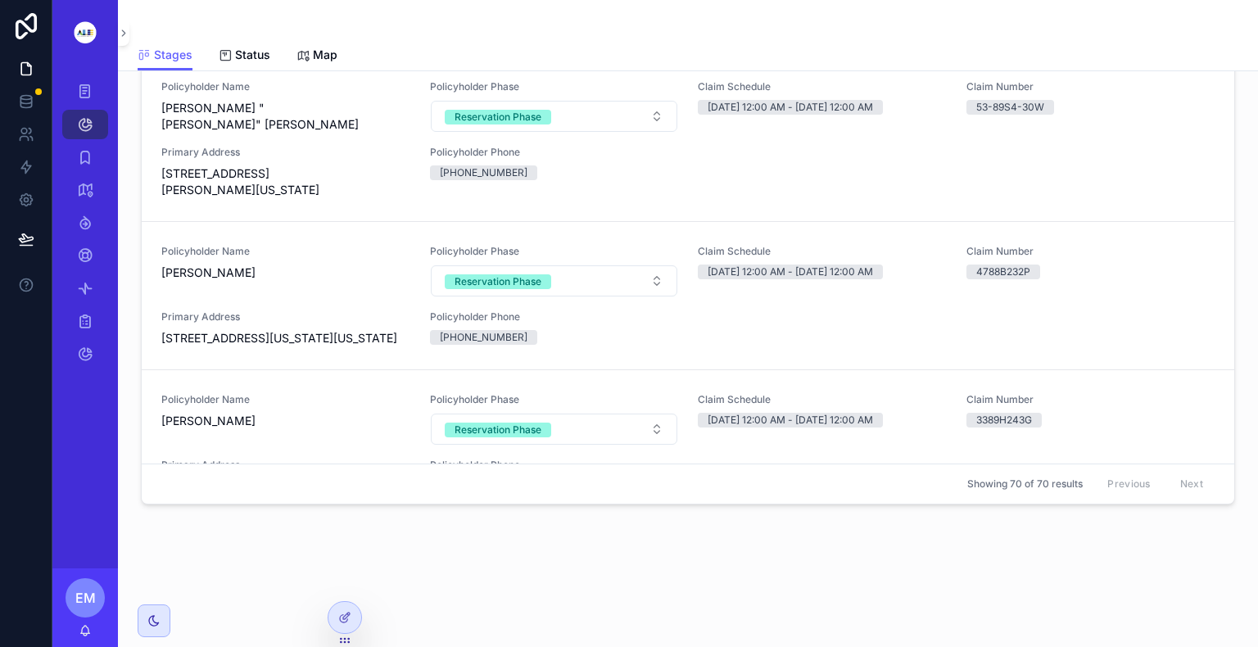
scroll to position [1868, 0]
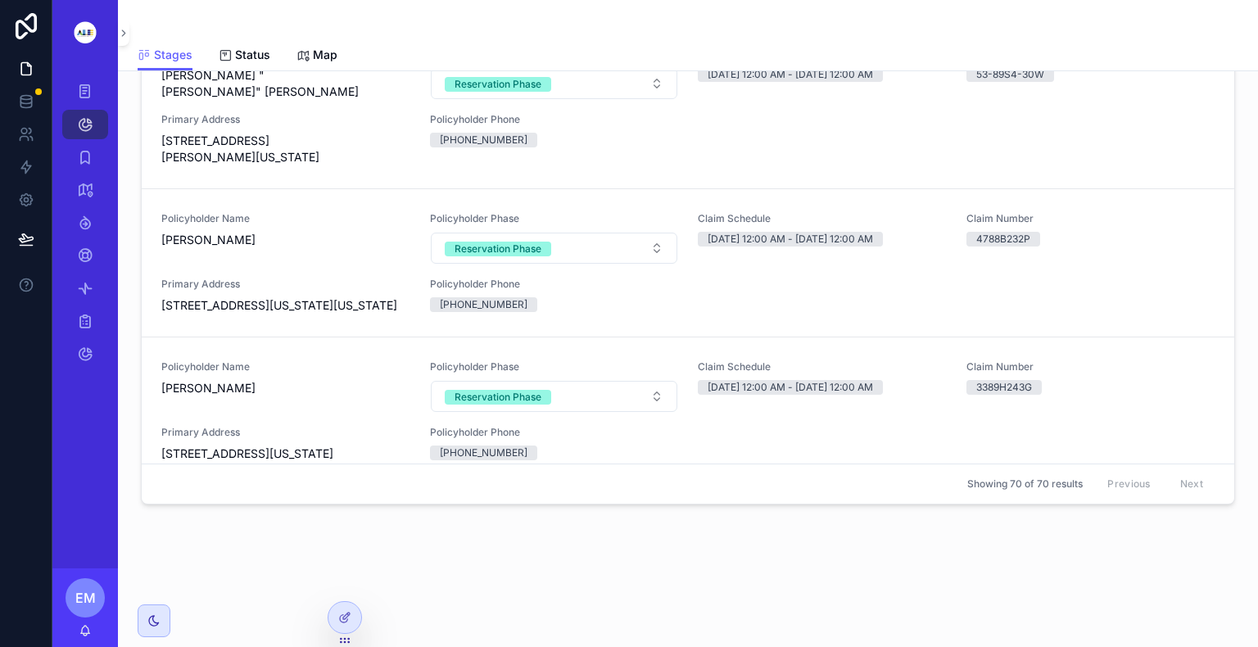
click at [219, 265] on div "Policyholder Name Darnell Sam" at bounding box center [285, 238] width 249 height 52
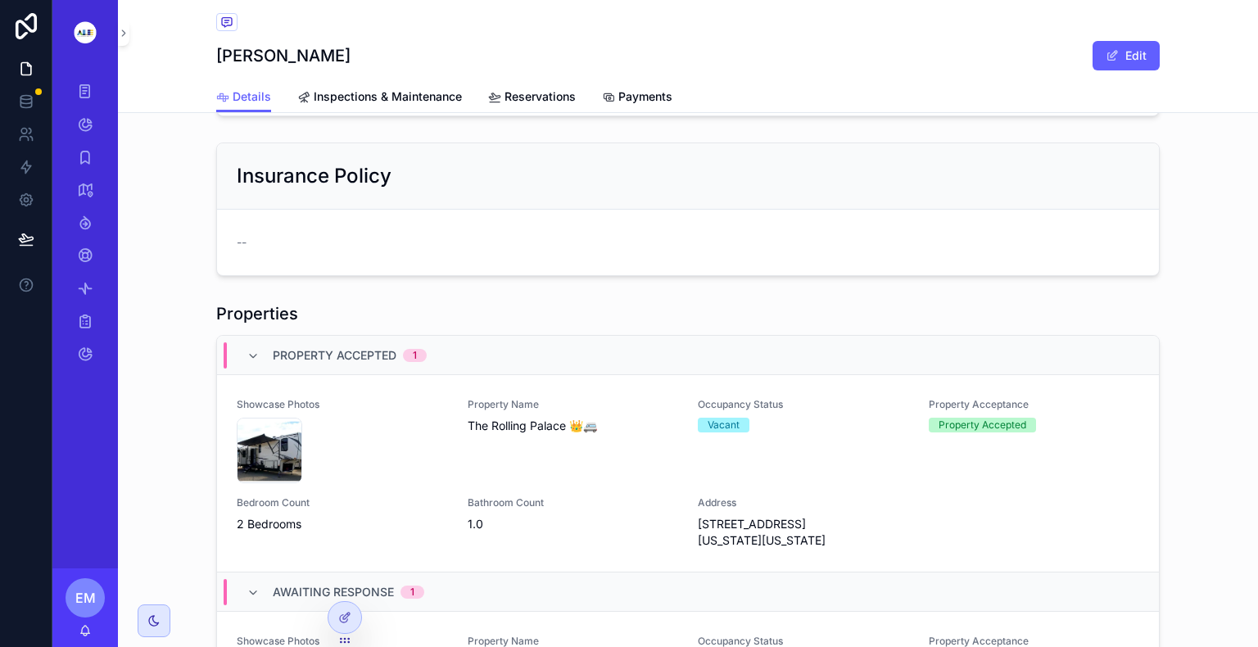
scroll to position [1071, 0]
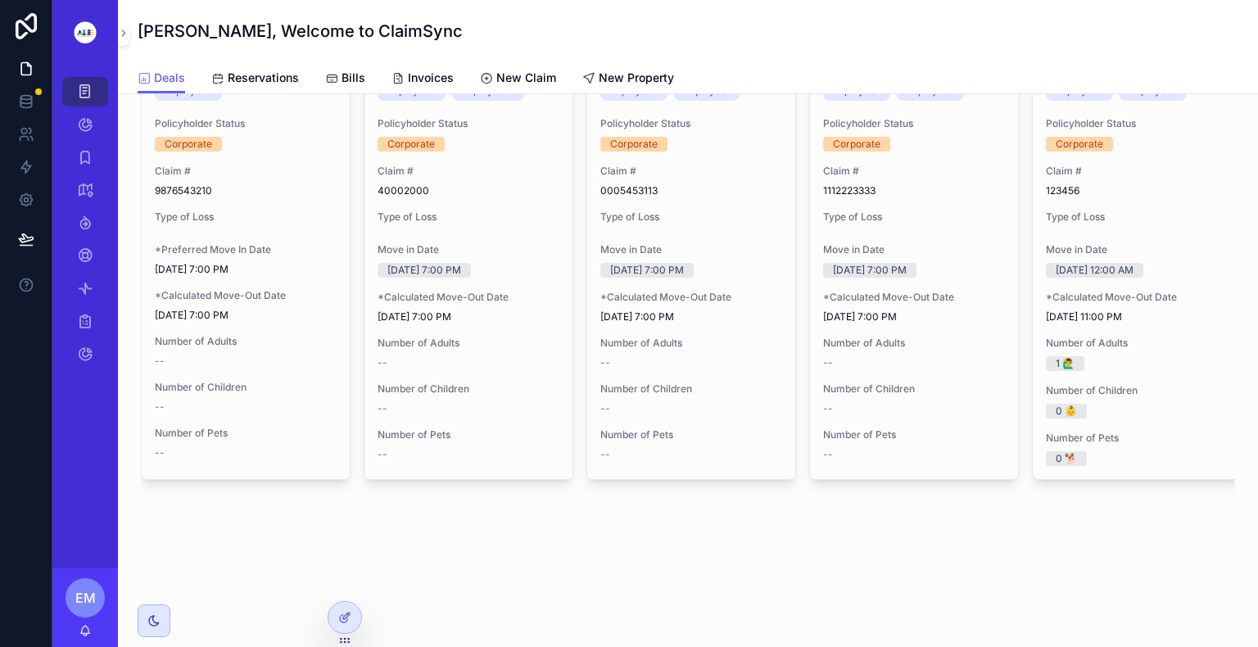
scroll to position [2537, 0]
click at [82, 118] on icon "scrollable content" at bounding box center [85, 124] width 16 height 16
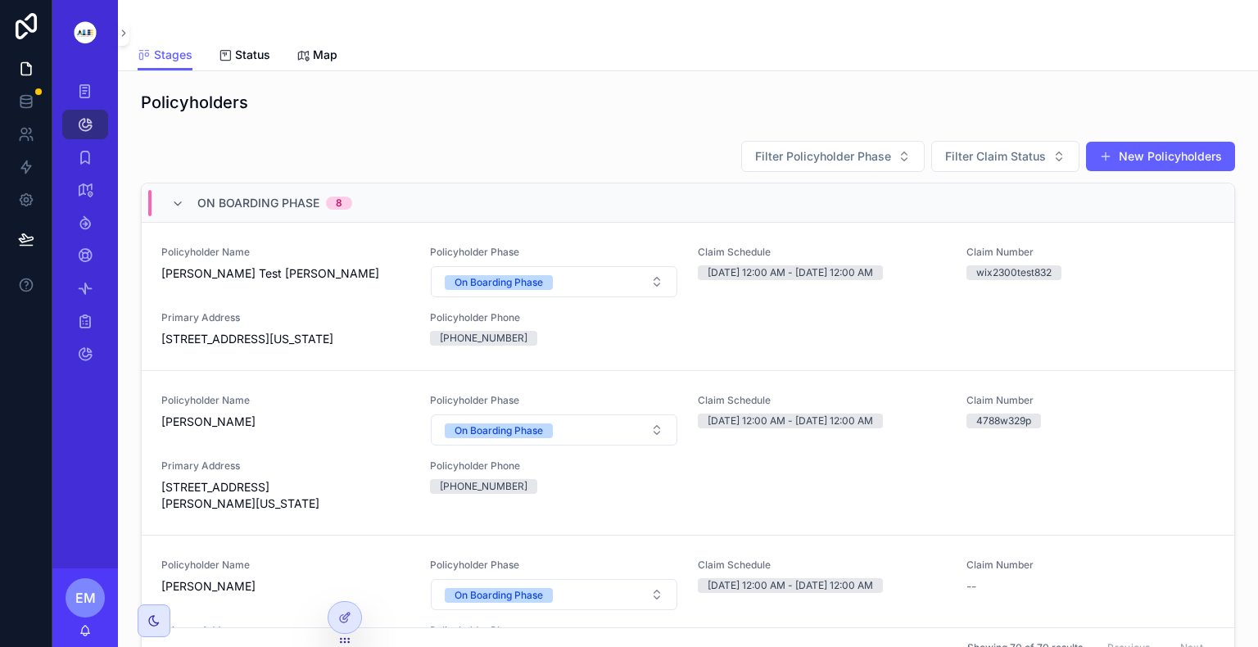
click at [1258, 640] on div at bounding box center [1258, 323] width 1 height 647
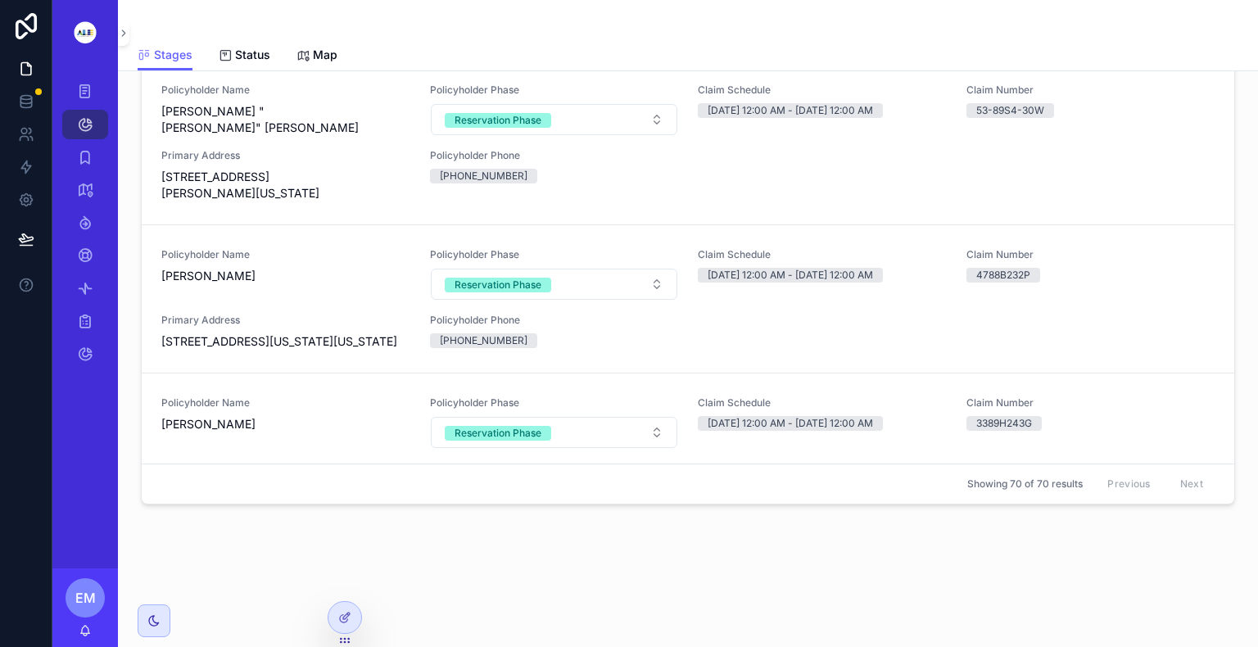
scroll to position [1901, 0]
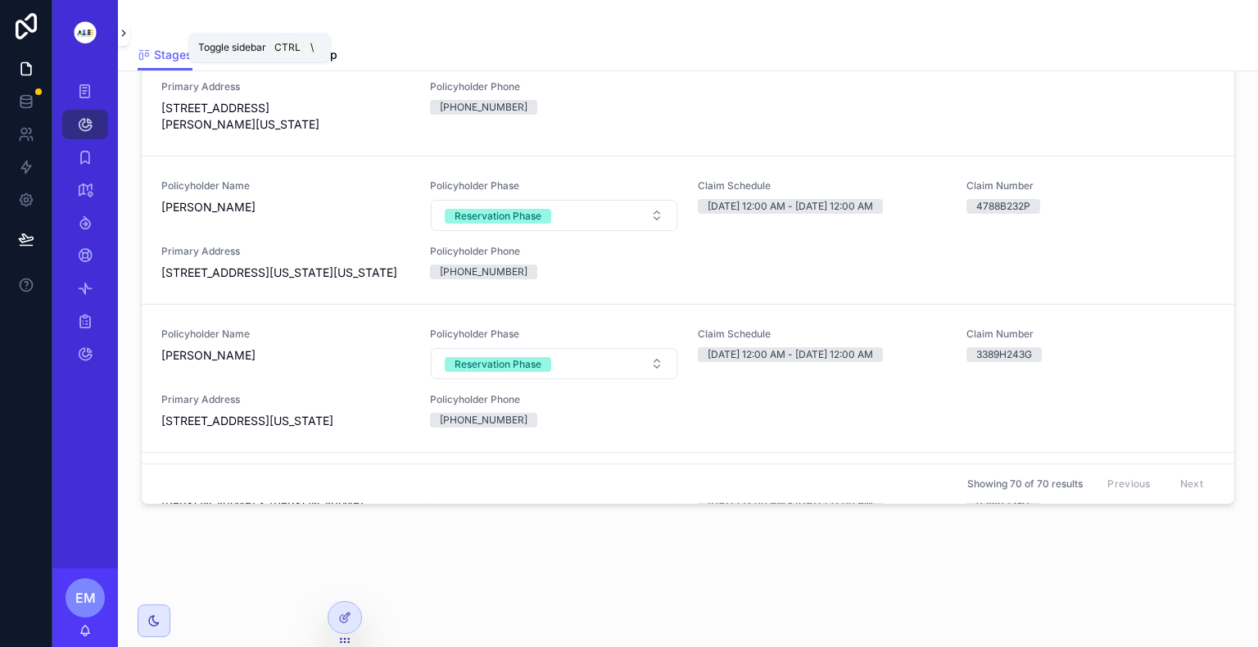
click at [121, 29] on icon "scrollable content" at bounding box center [123, 33] width 11 height 12
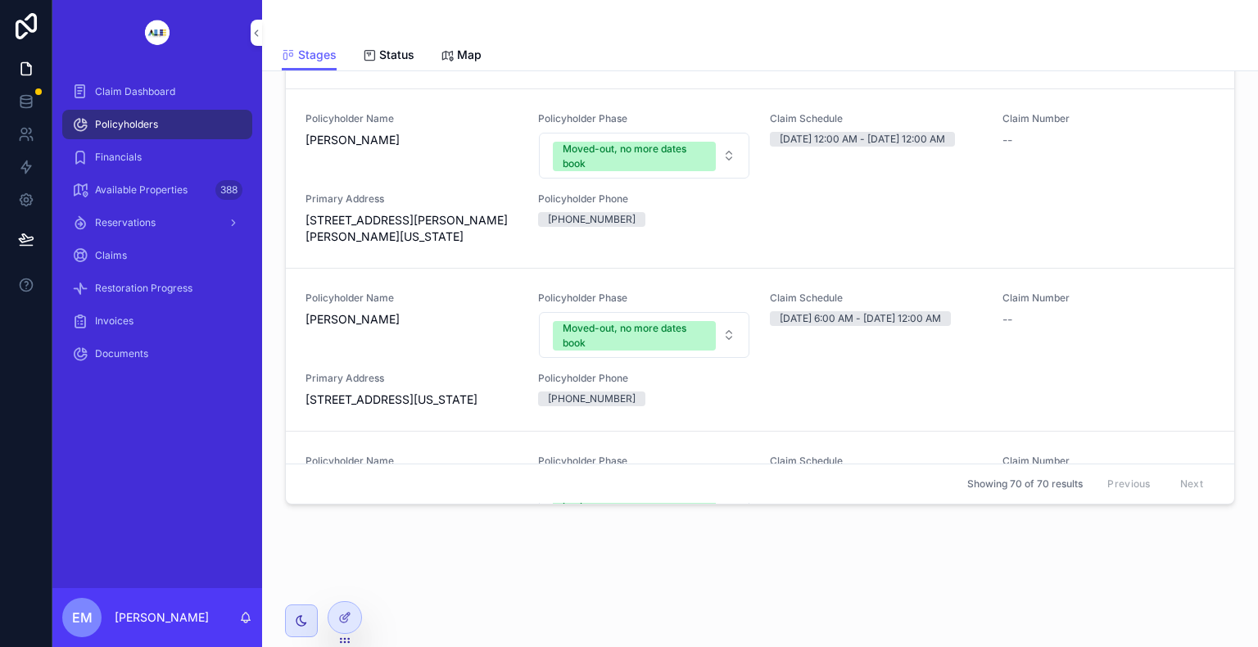
scroll to position [4032, 0]
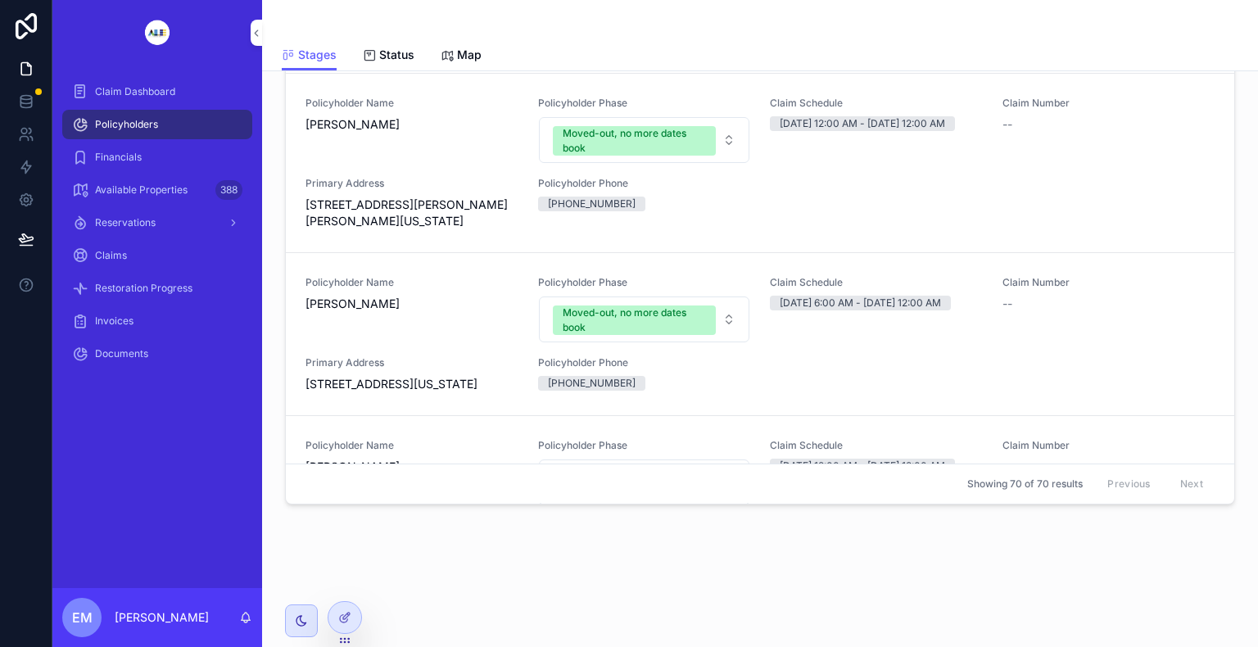
click at [1242, 80] on div "Policyholders Filter Policyholder Phase Filter Claim Status New Policyholders R…" at bounding box center [760, 264] width 996 height 715
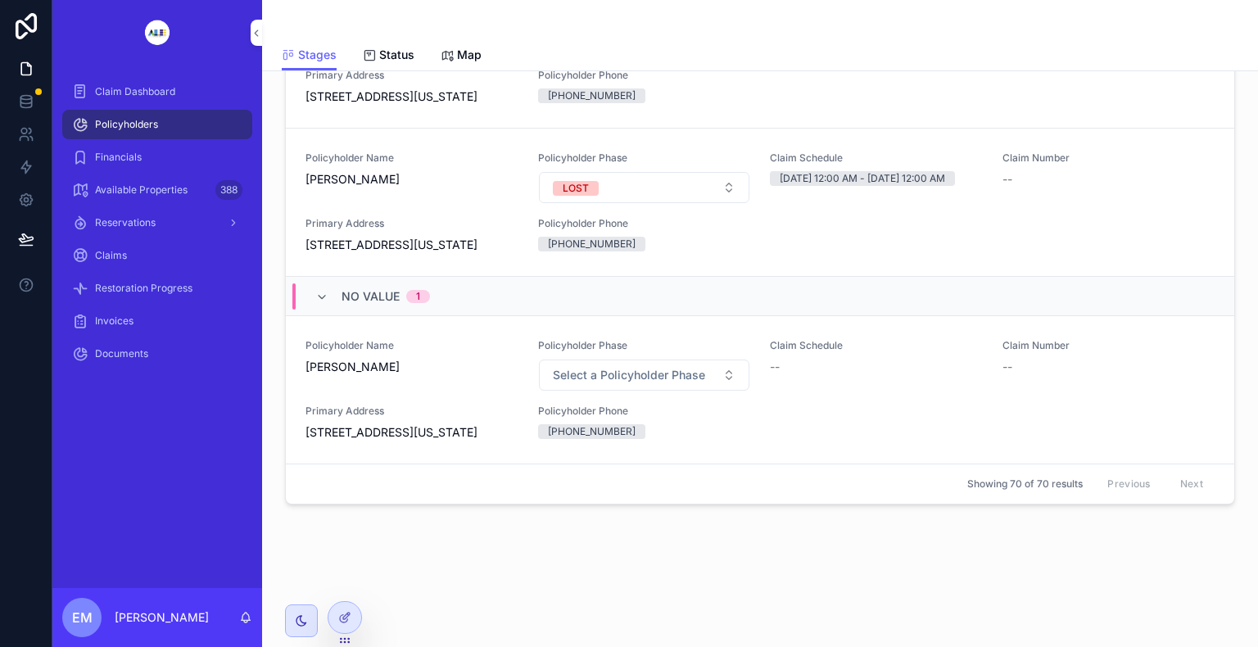
scroll to position [11966, 0]
click at [401, 82] on link "Policyholder Name Barbara Fontaine Policyholder Phase LOST Claim Schedule 12/13…" at bounding box center [760, 54] width 949 height 148
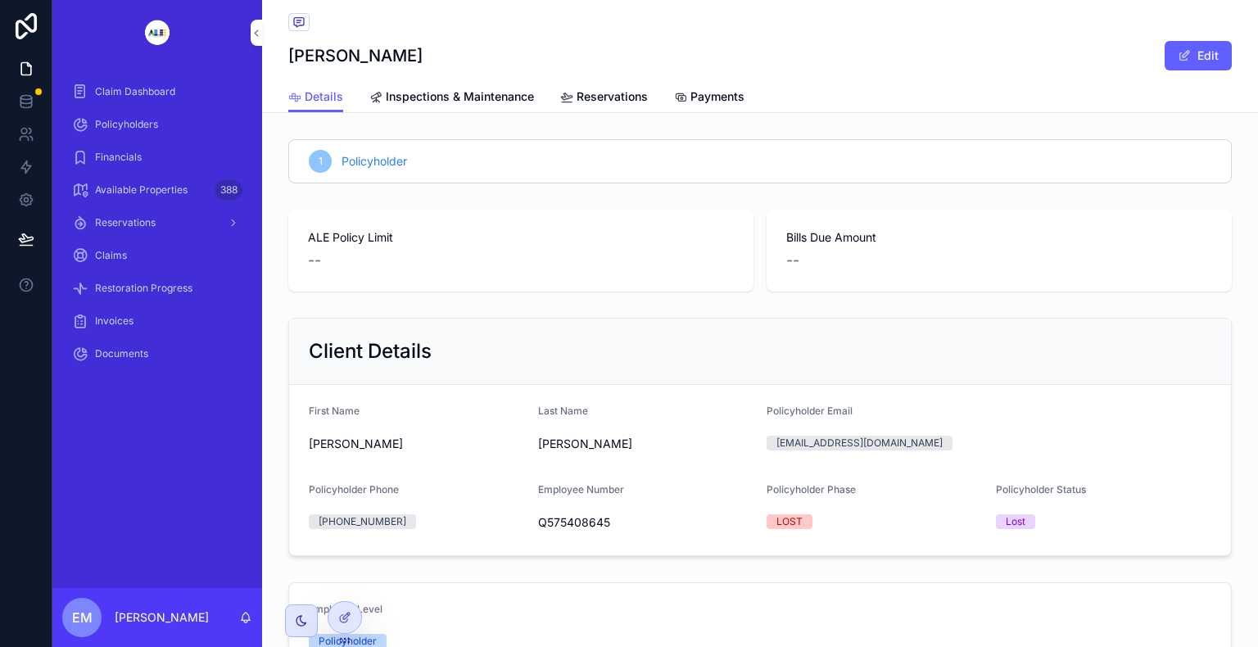
click at [134, 118] on span "Policyholders" at bounding box center [126, 124] width 63 height 13
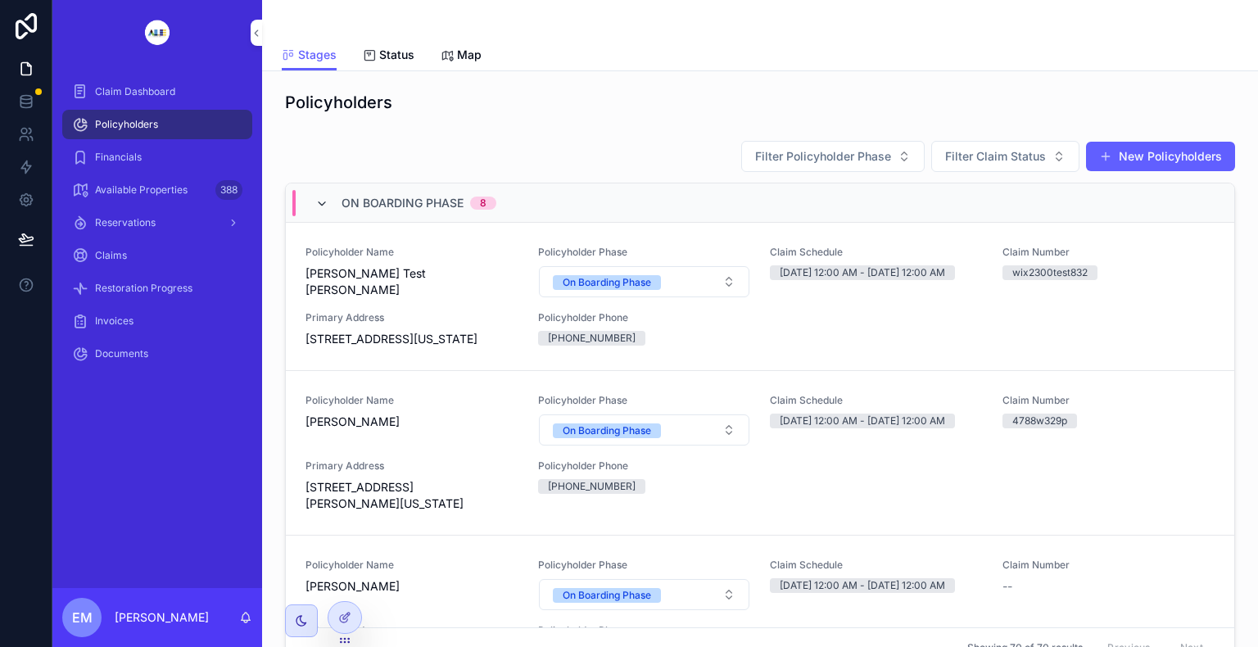
click at [327, 203] on icon "scrollable content" at bounding box center [321, 203] width 13 height 13
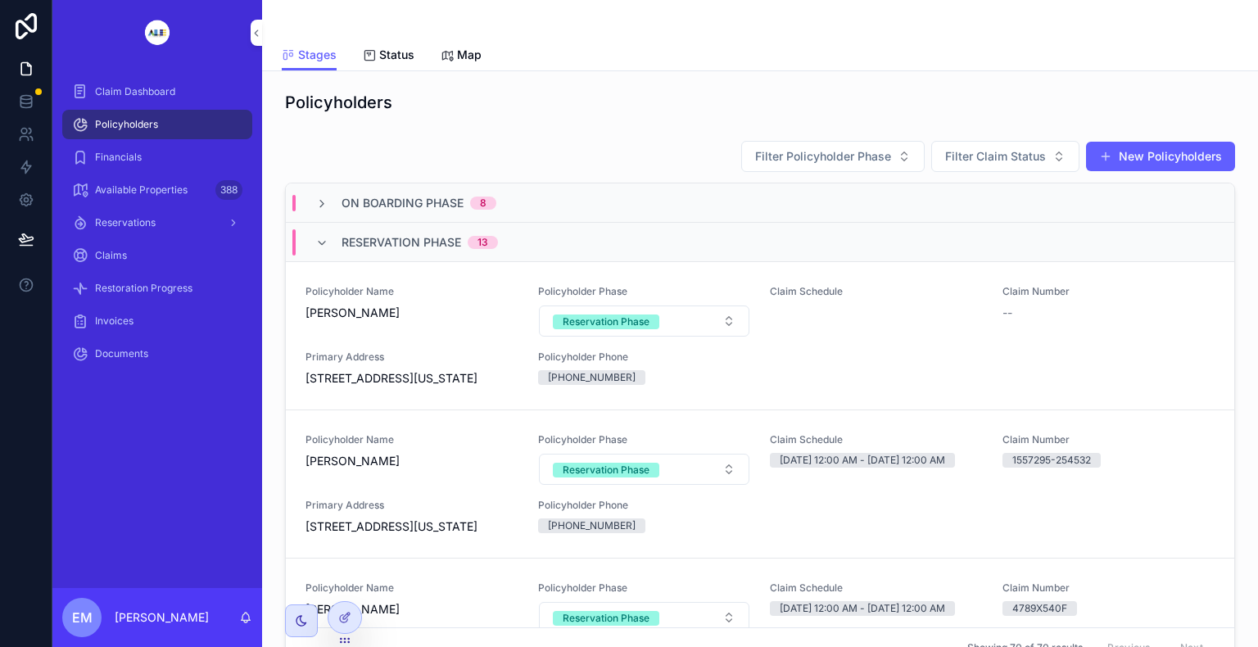
click at [327, 203] on icon "scrollable content" at bounding box center [321, 203] width 13 height 13
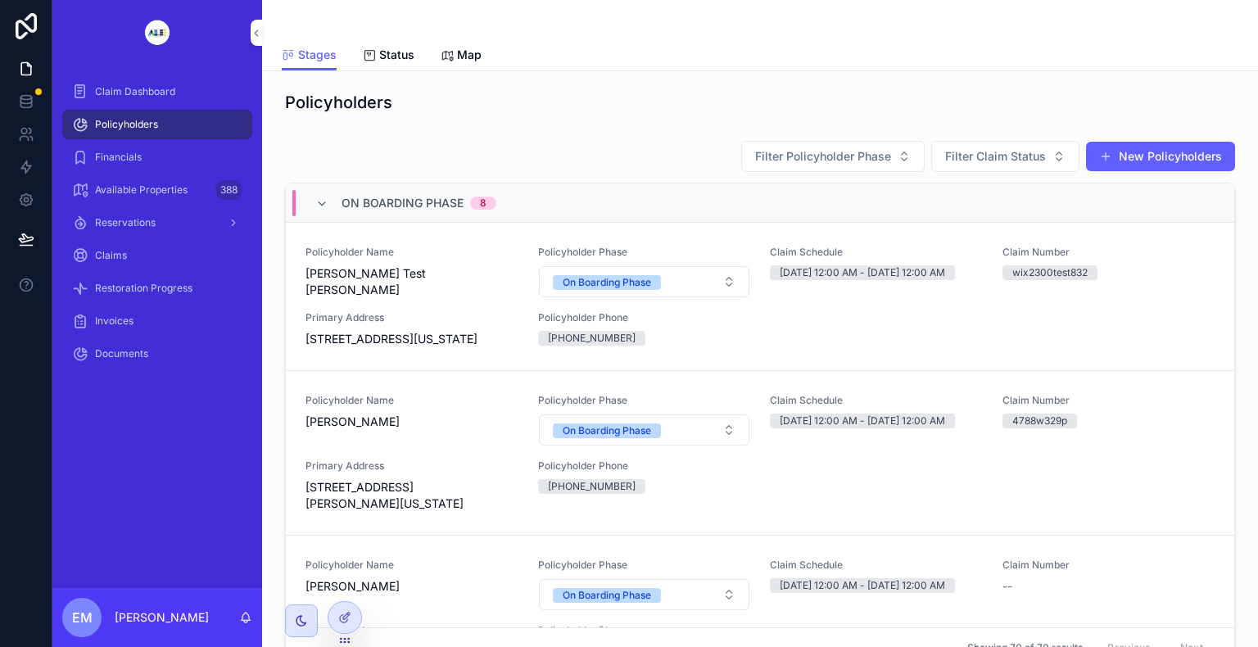
click at [327, 203] on icon "scrollable content" at bounding box center [321, 203] width 13 height 13
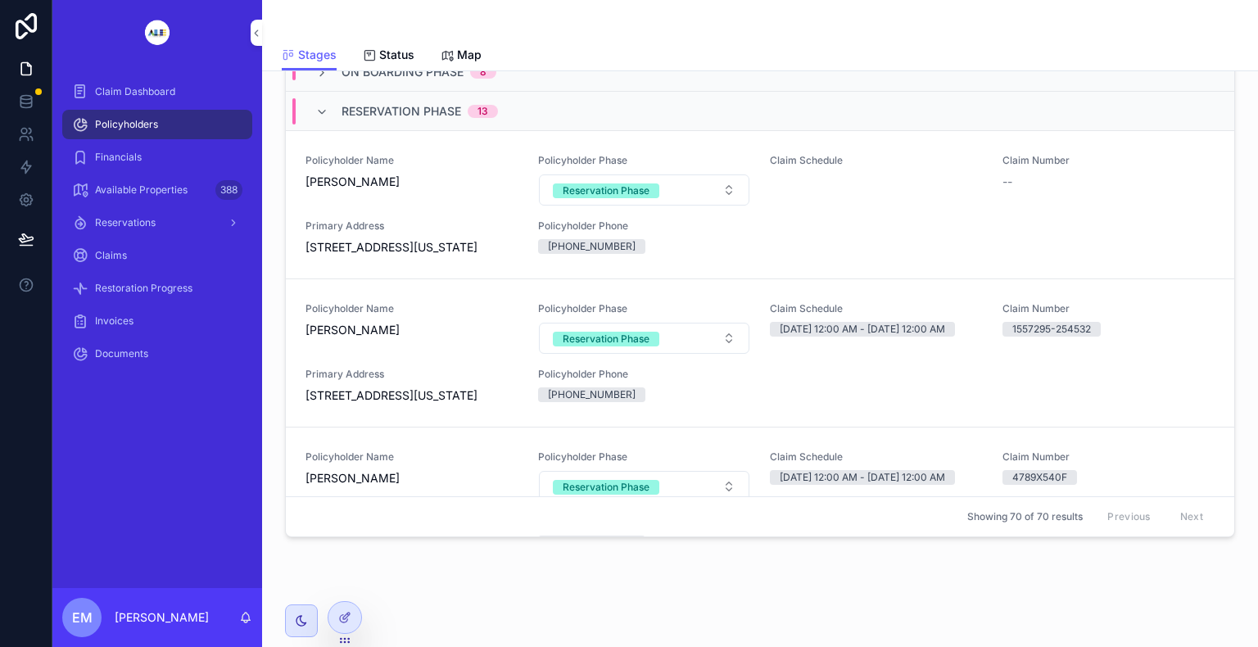
scroll to position [164, 0]
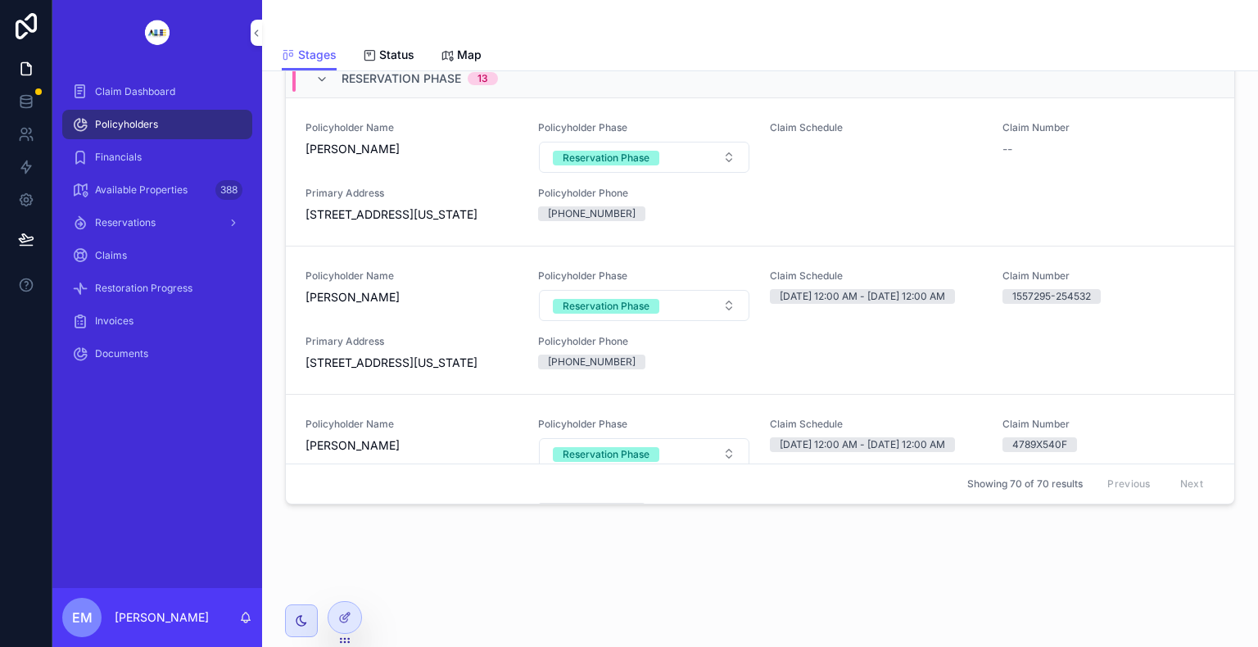
click at [1213, 504] on div "Filter Policyholder Phase Filter Claim Status New Policyholders On Boarding Pha…" at bounding box center [760, 244] width 970 height 548
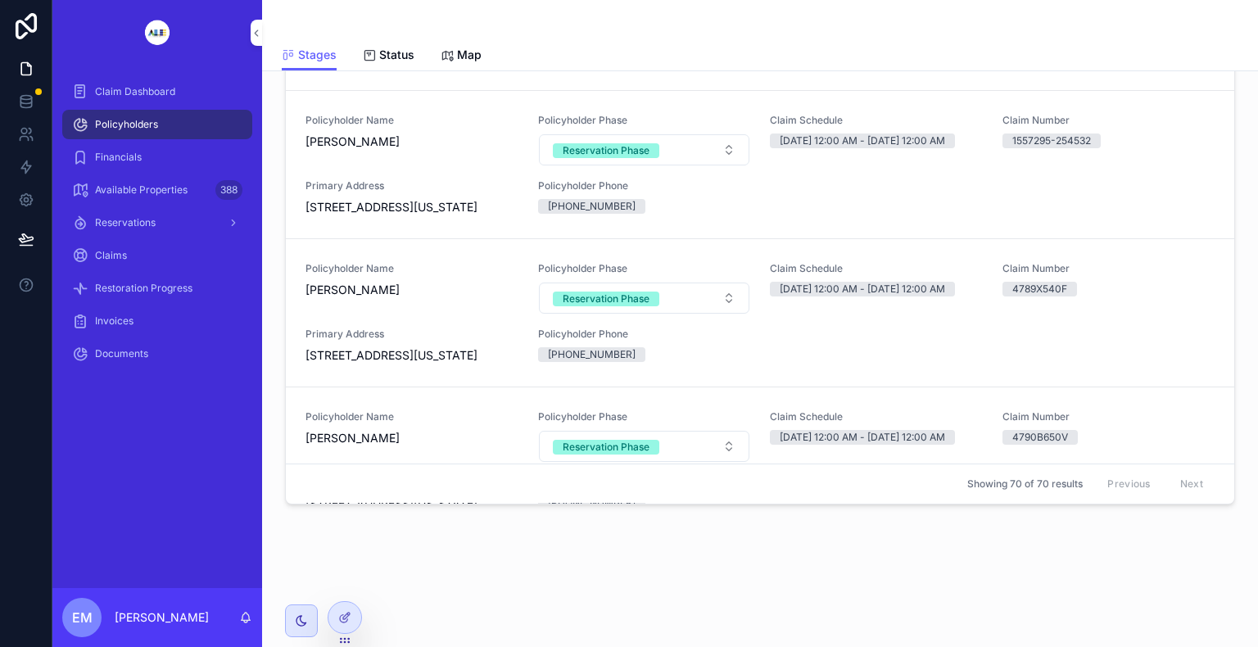
scroll to position [262, 0]
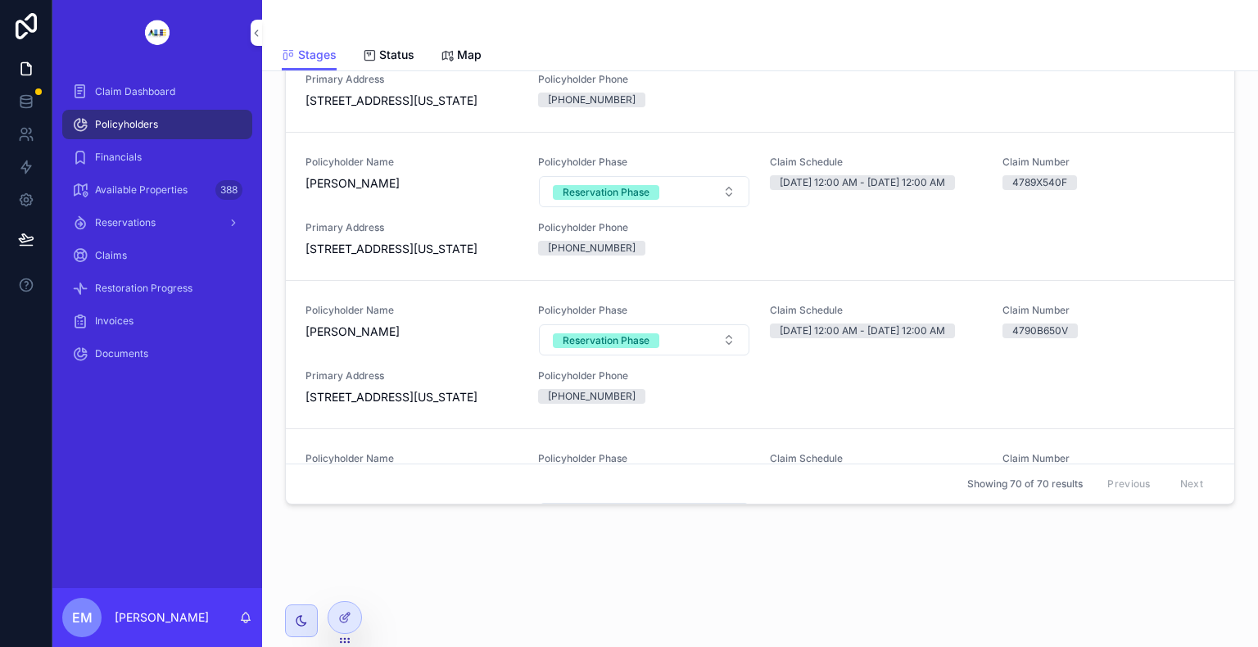
click at [1212, 504] on div "Filter Policyholder Phase Filter Claim Status New Policyholders On Boarding Pha…" at bounding box center [760, 244] width 970 height 548
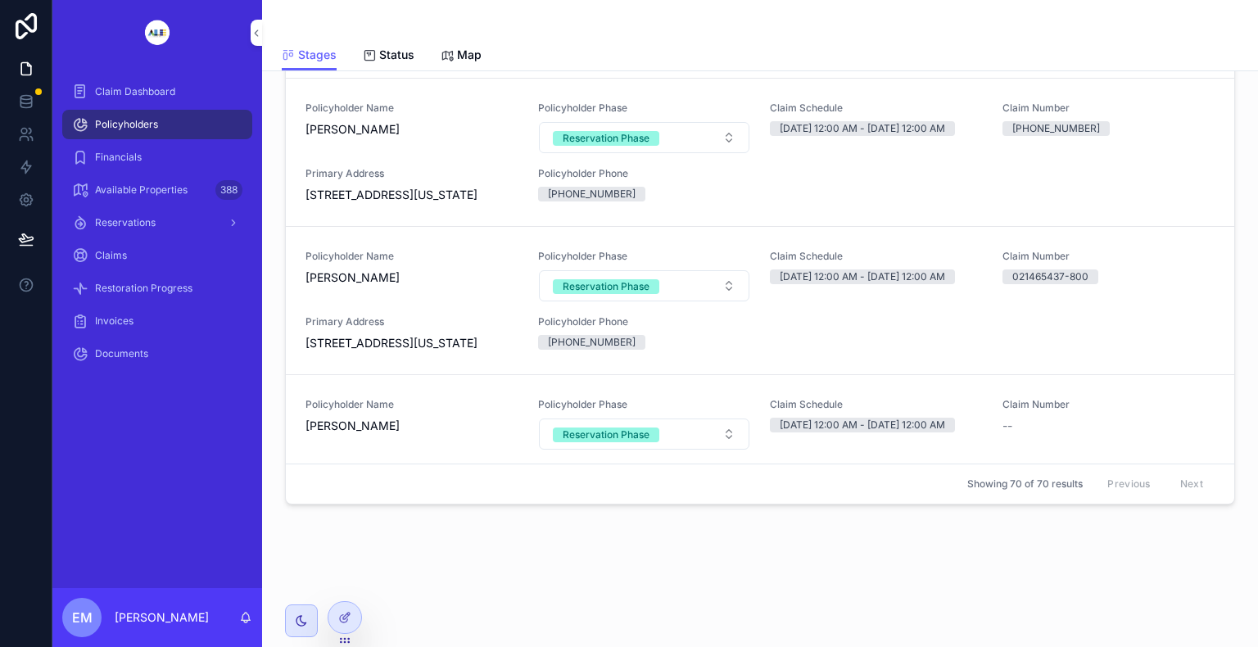
scroll to position [1245, 0]
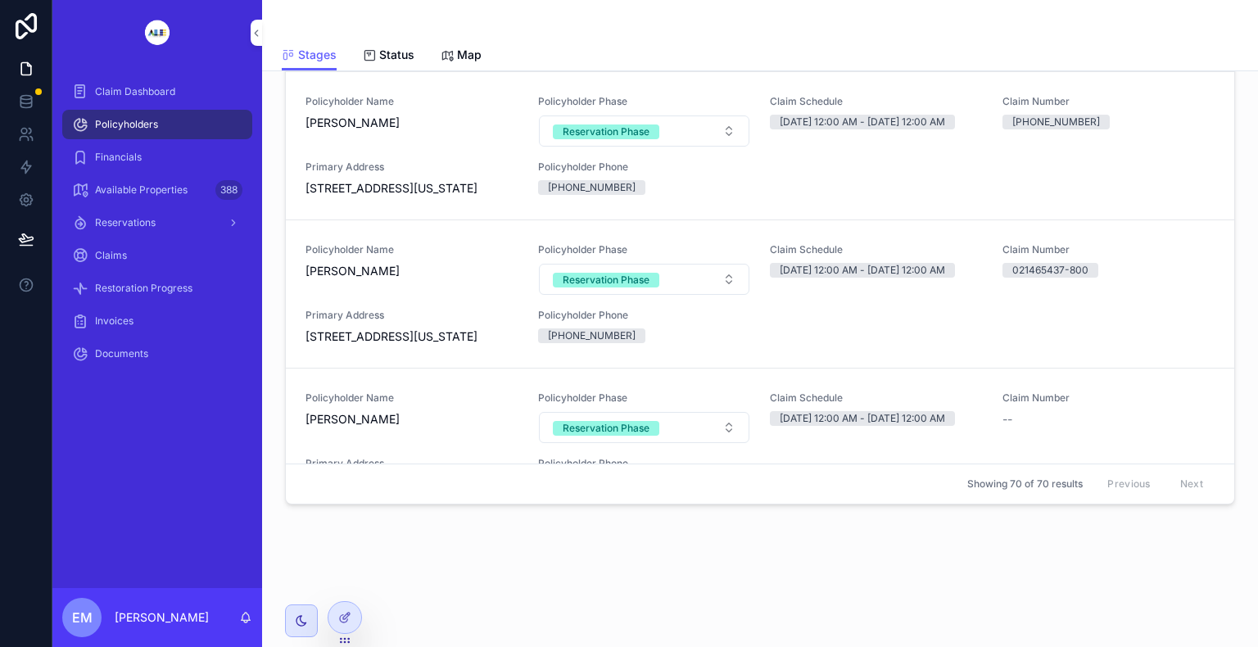
click at [344, 279] on span "[PERSON_NAME]" at bounding box center [412, 271] width 213 height 16
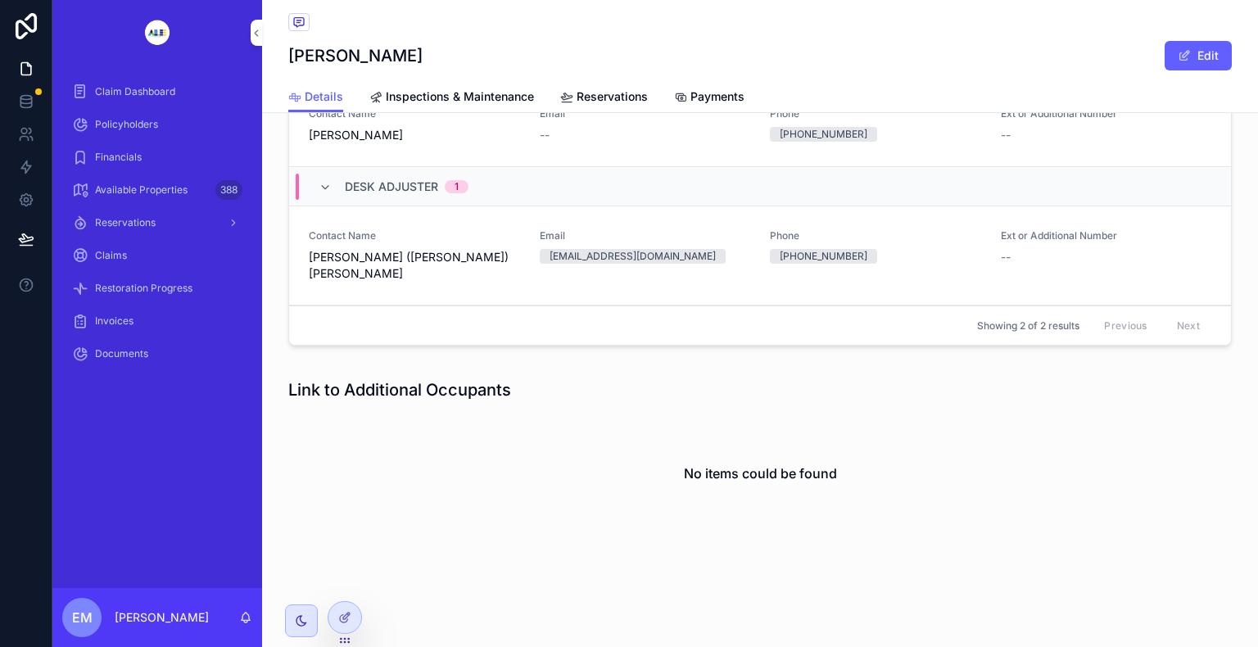
scroll to position [2809, 0]
